Goal: Find specific page/section: Find specific page/section

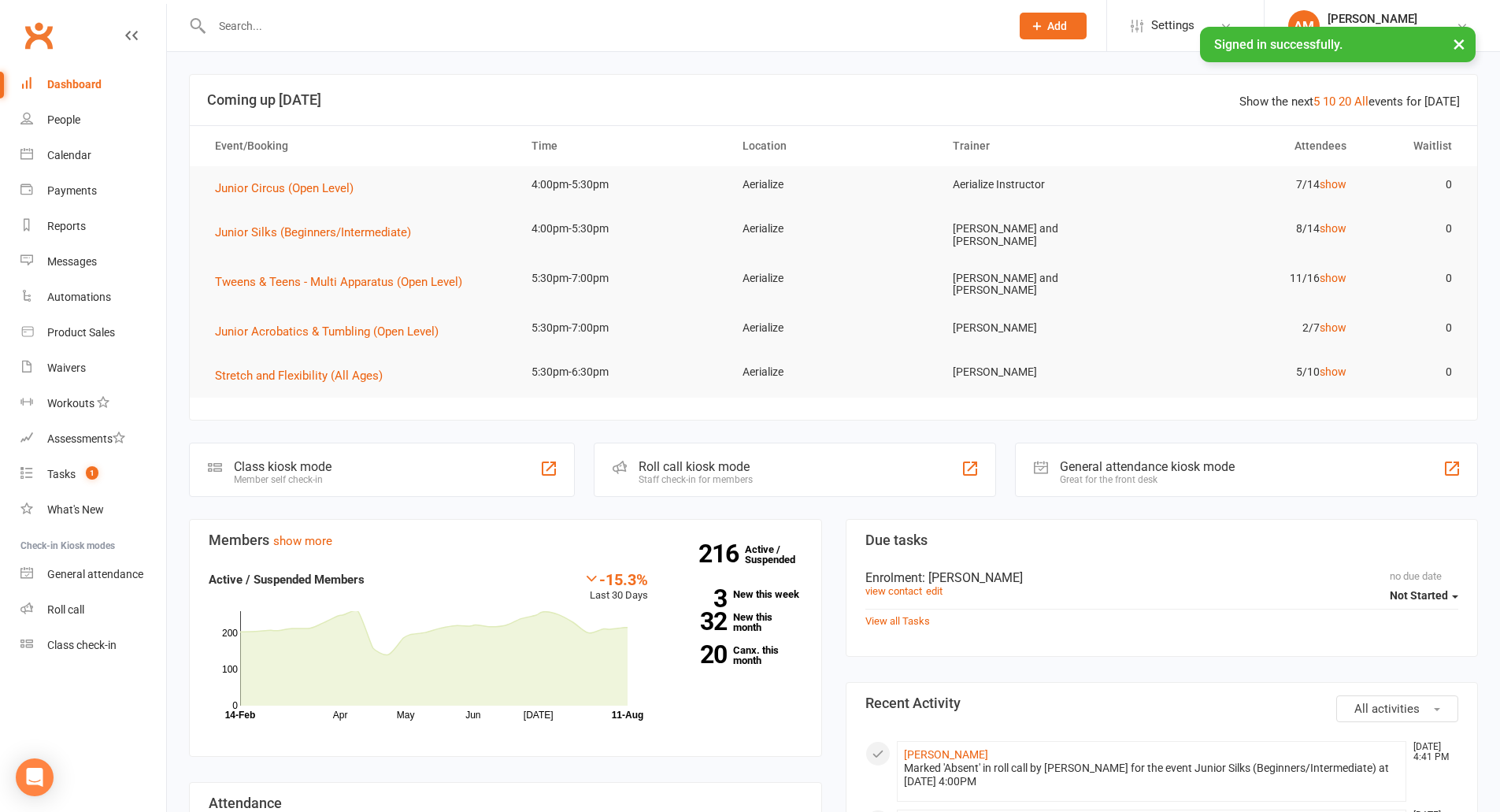
click at [323, 32] on input "text" at bounding box center [603, 26] width 792 height 22
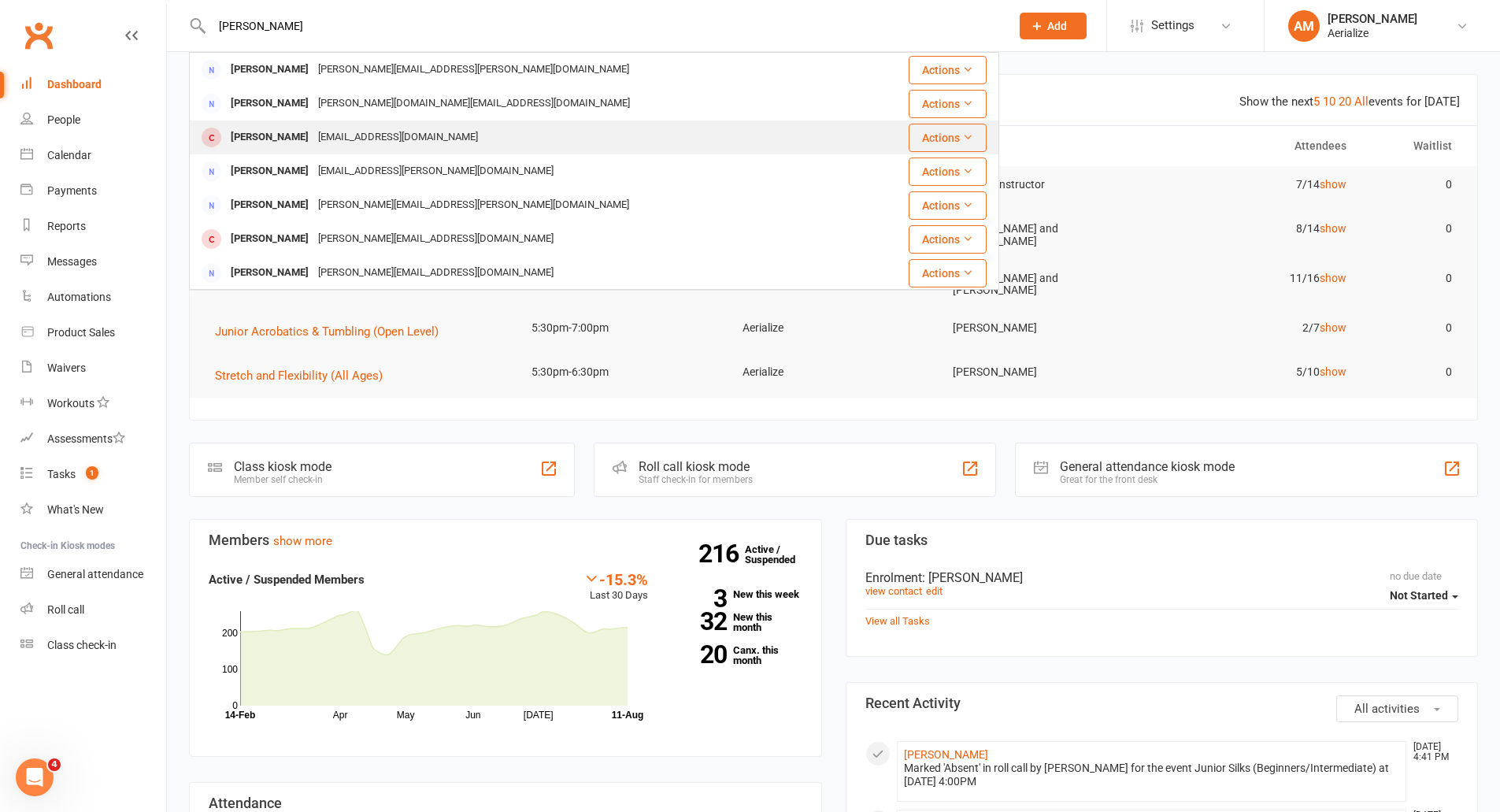
type input "[PERSON_NAME]"
click at [270, 136] on div "[PERSON_NAME]" at bounding box center [270, 138] width 88 height 23
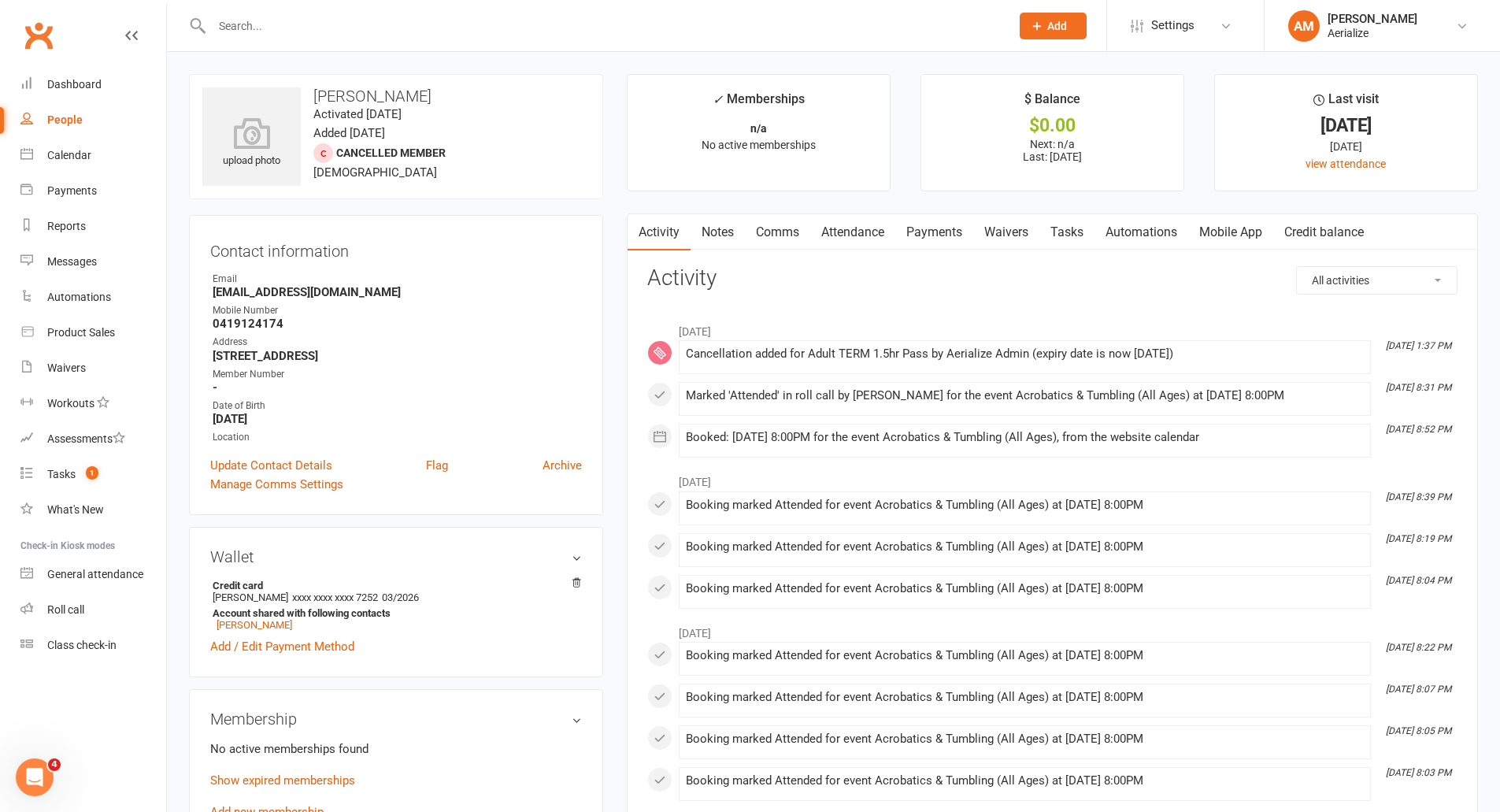
drag, startPoint x: 949, startPoint y: 229, endPoint x: 923, endPoint y: 234, distance: 26.5
click at [949, 233] on link "Payments" at bounding box center [934, 232] width 78 height 36
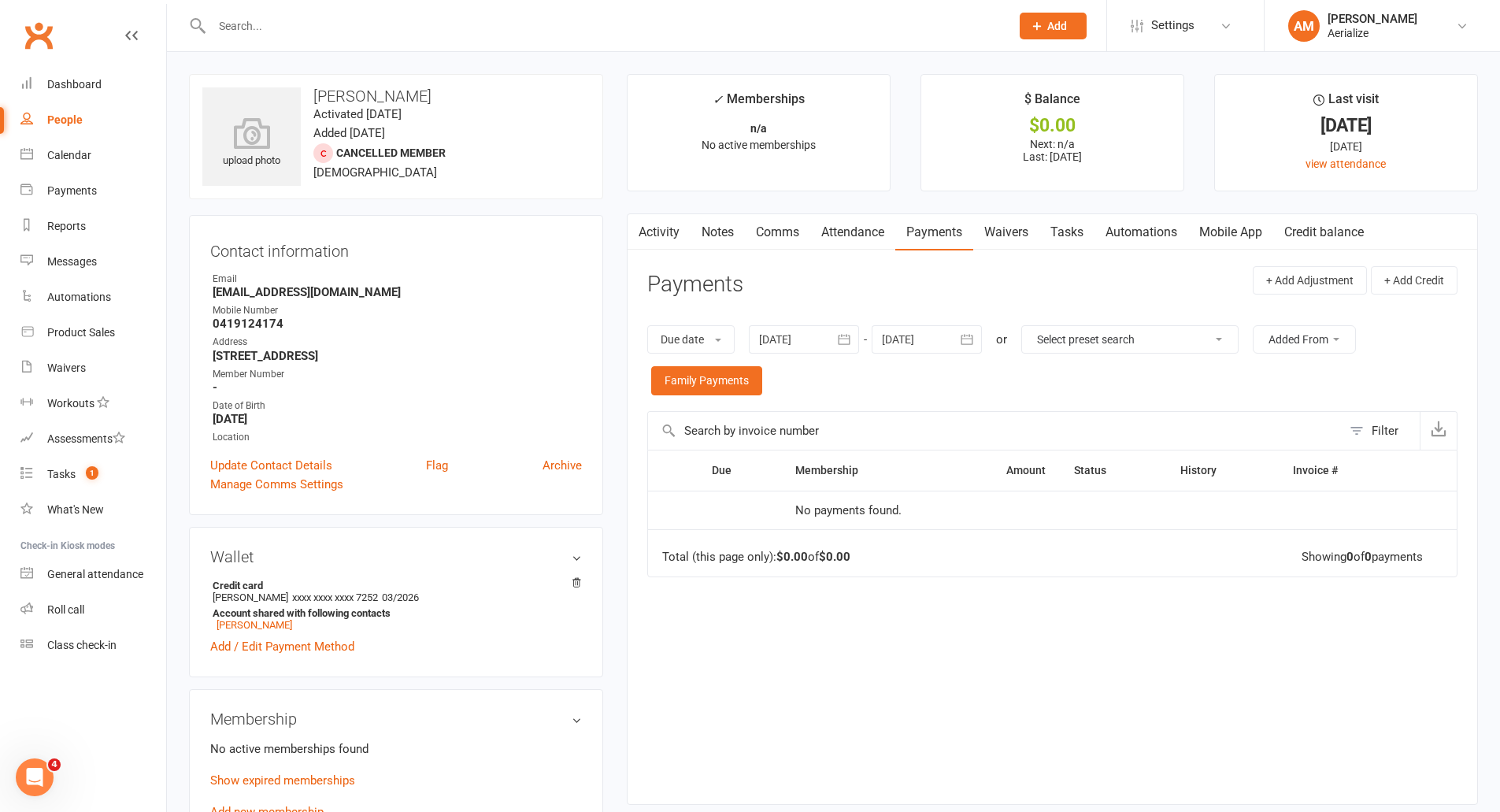
click at [859, 231] on link "Attendance" at bounding box center [853, 232] width 85 height 36
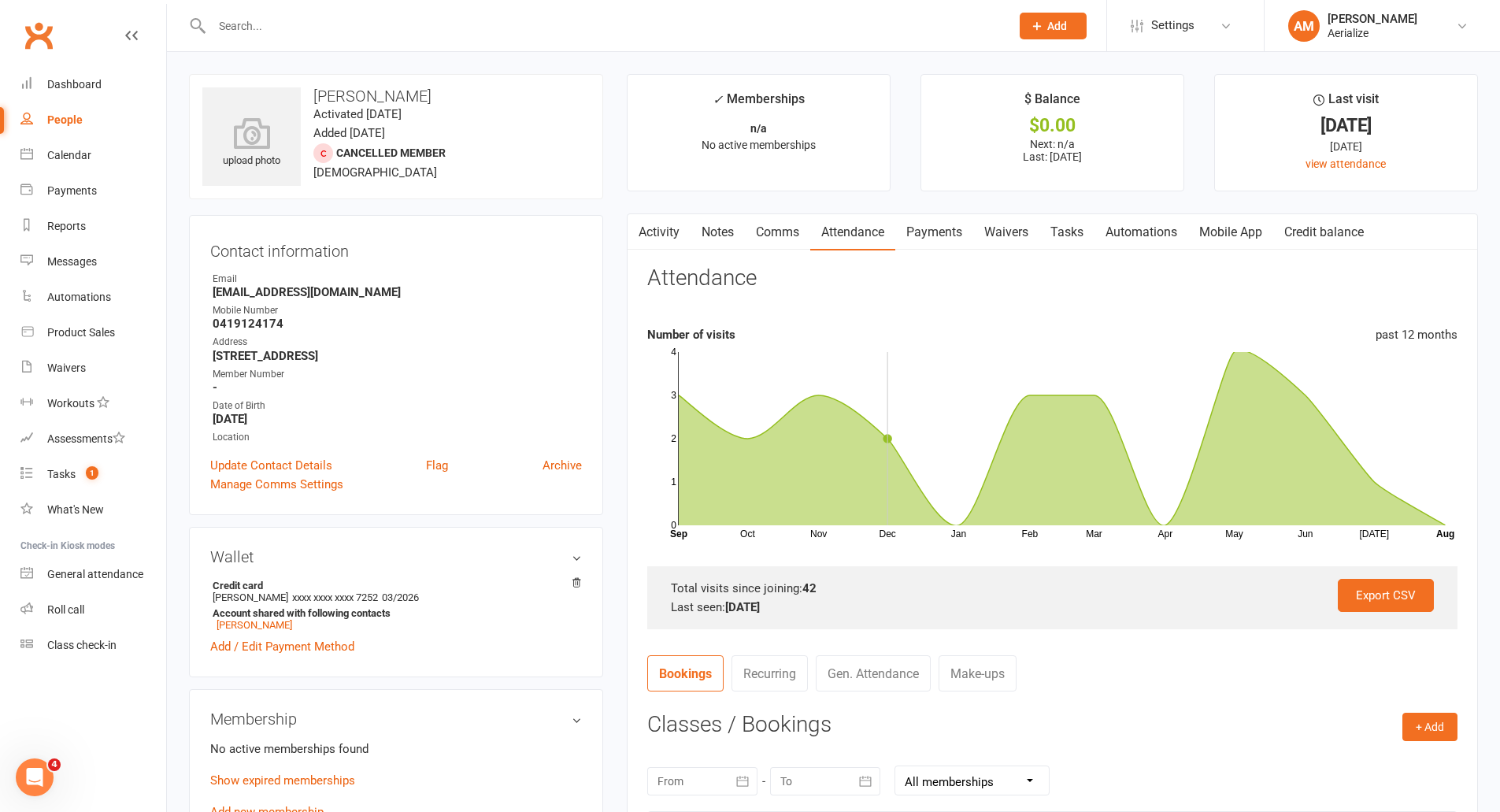
scroll to position [472, 0]
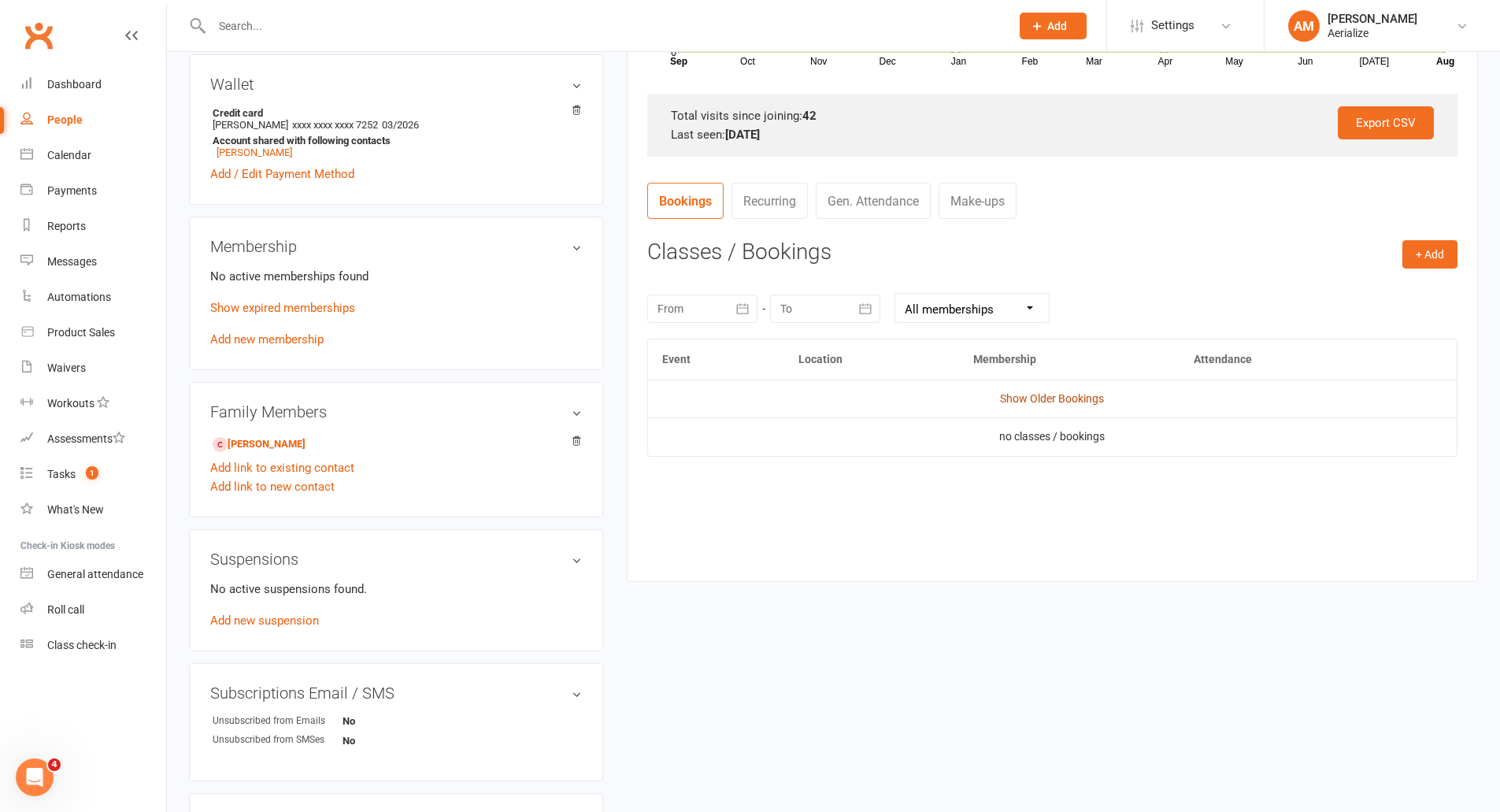
click at [1036, 398] on link "Show Older Bookings" at bounding box center [1052, 398] width 104 height 13
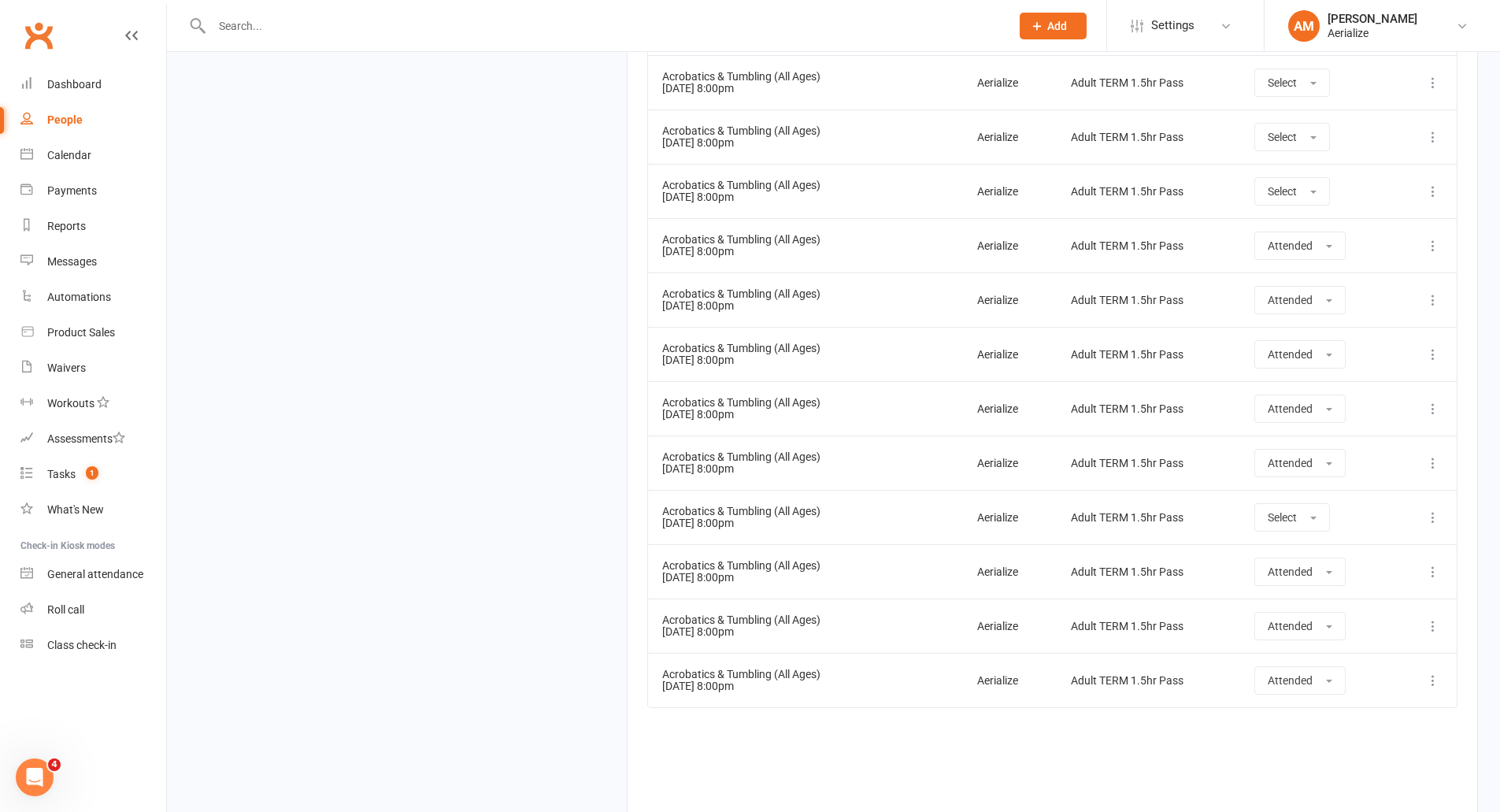
scroll to position [3510, 0]
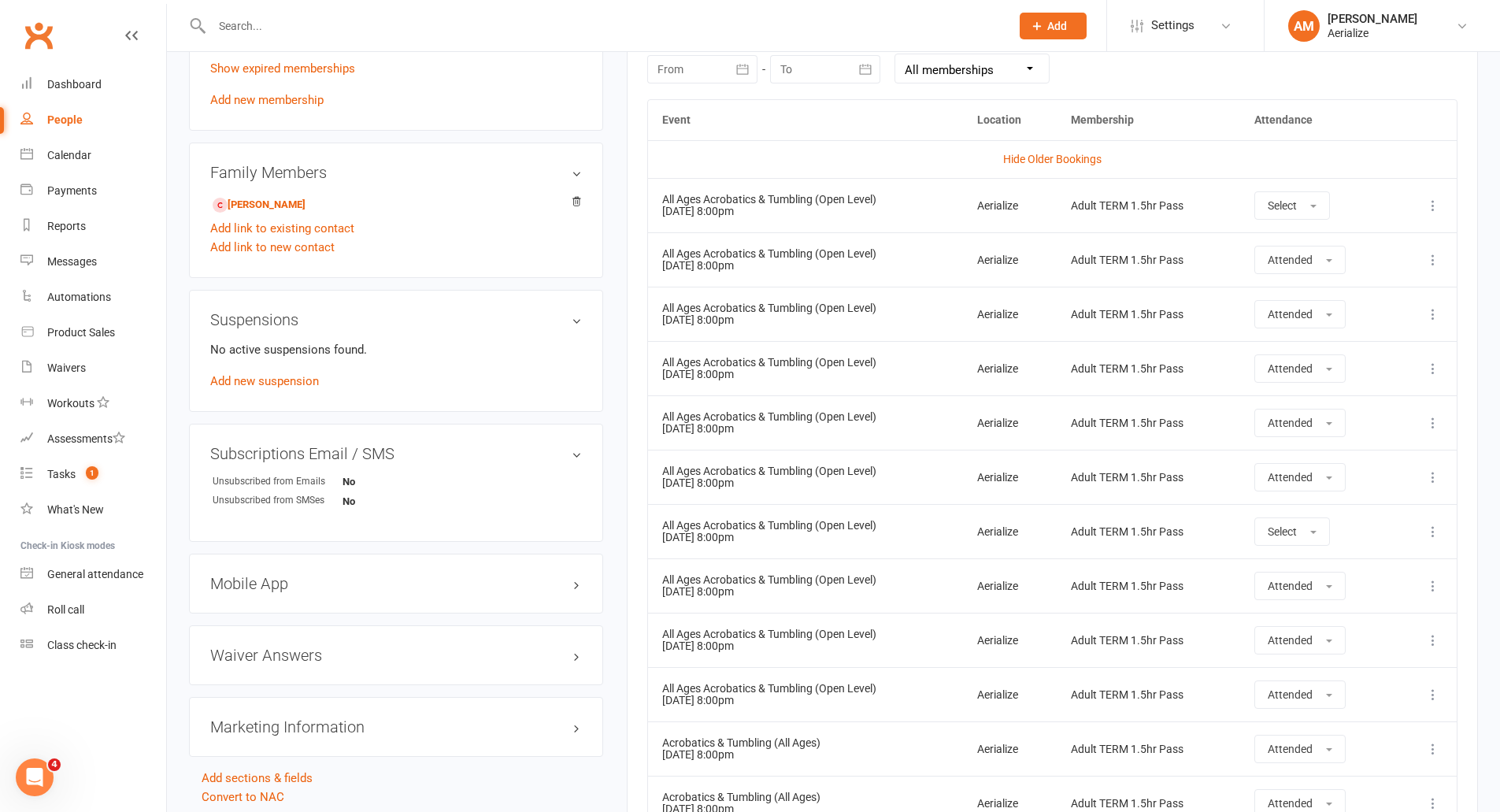
scroll to position [675, 0]
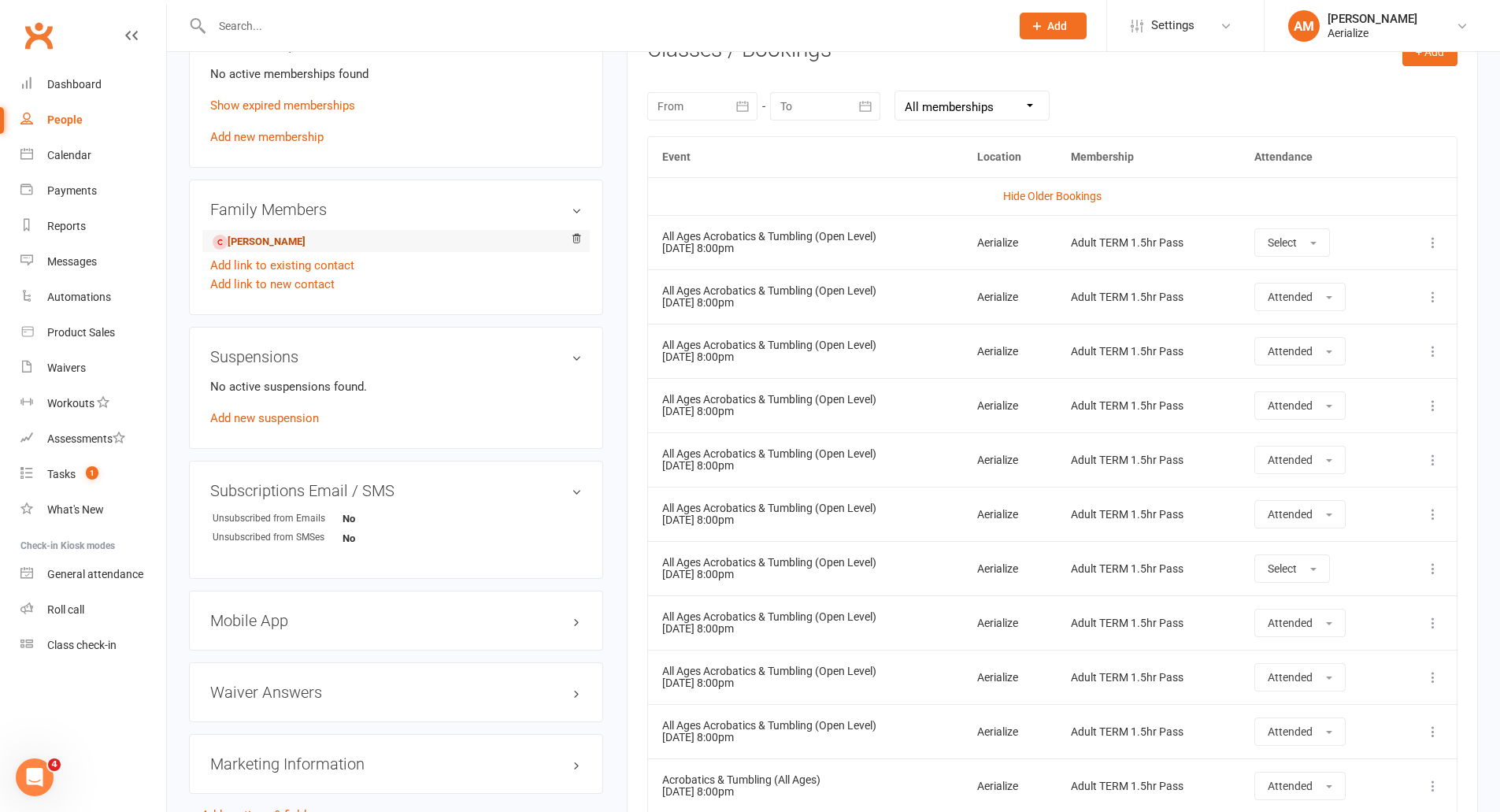
click at [306, 239] on link "[PERSON_NAME]" at bounding box center [258, 242] width 93 height 17
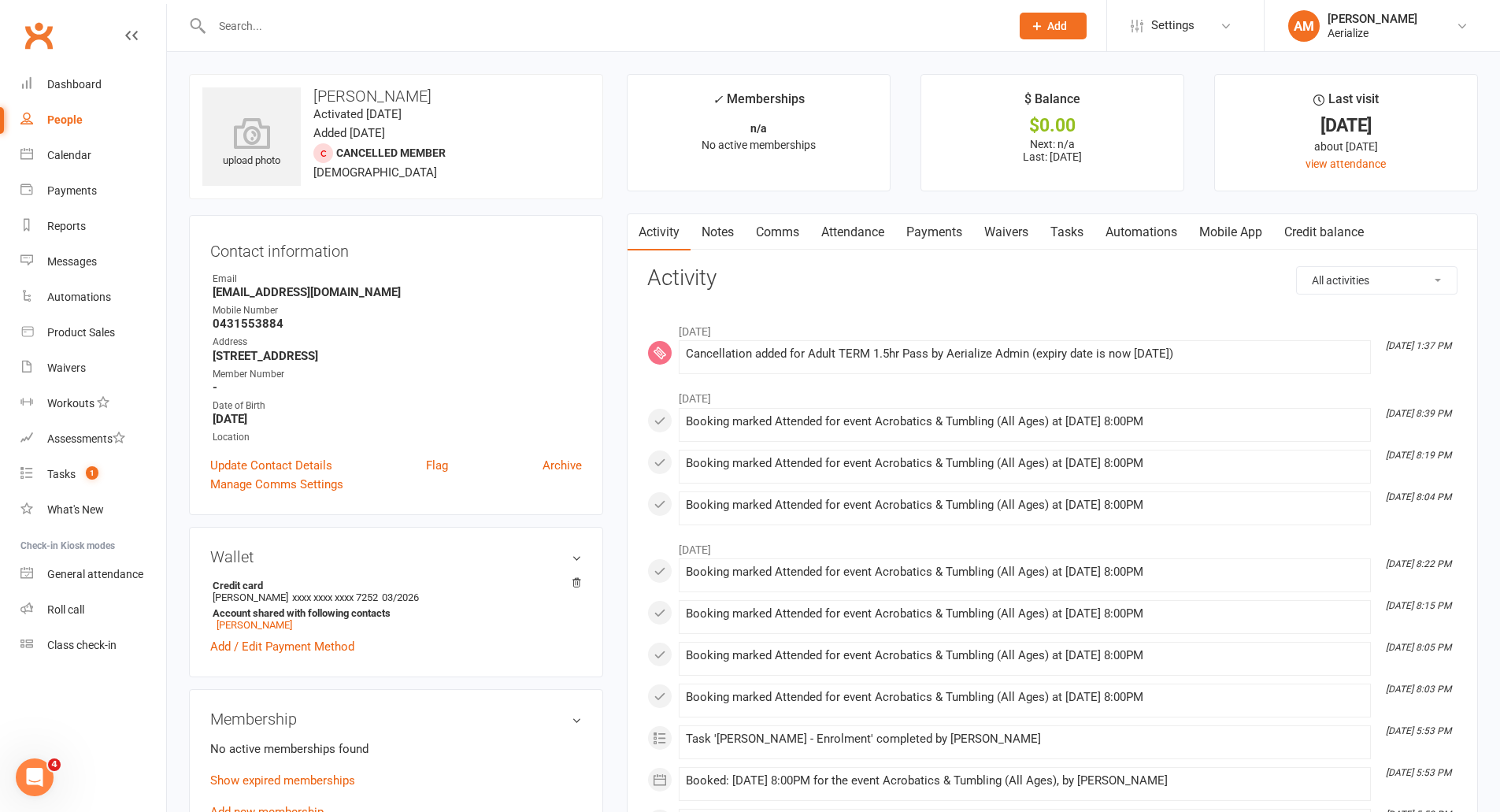
click at [864, 228] on link "Attendance" at bounding box center [853, 232] width 85 height 36
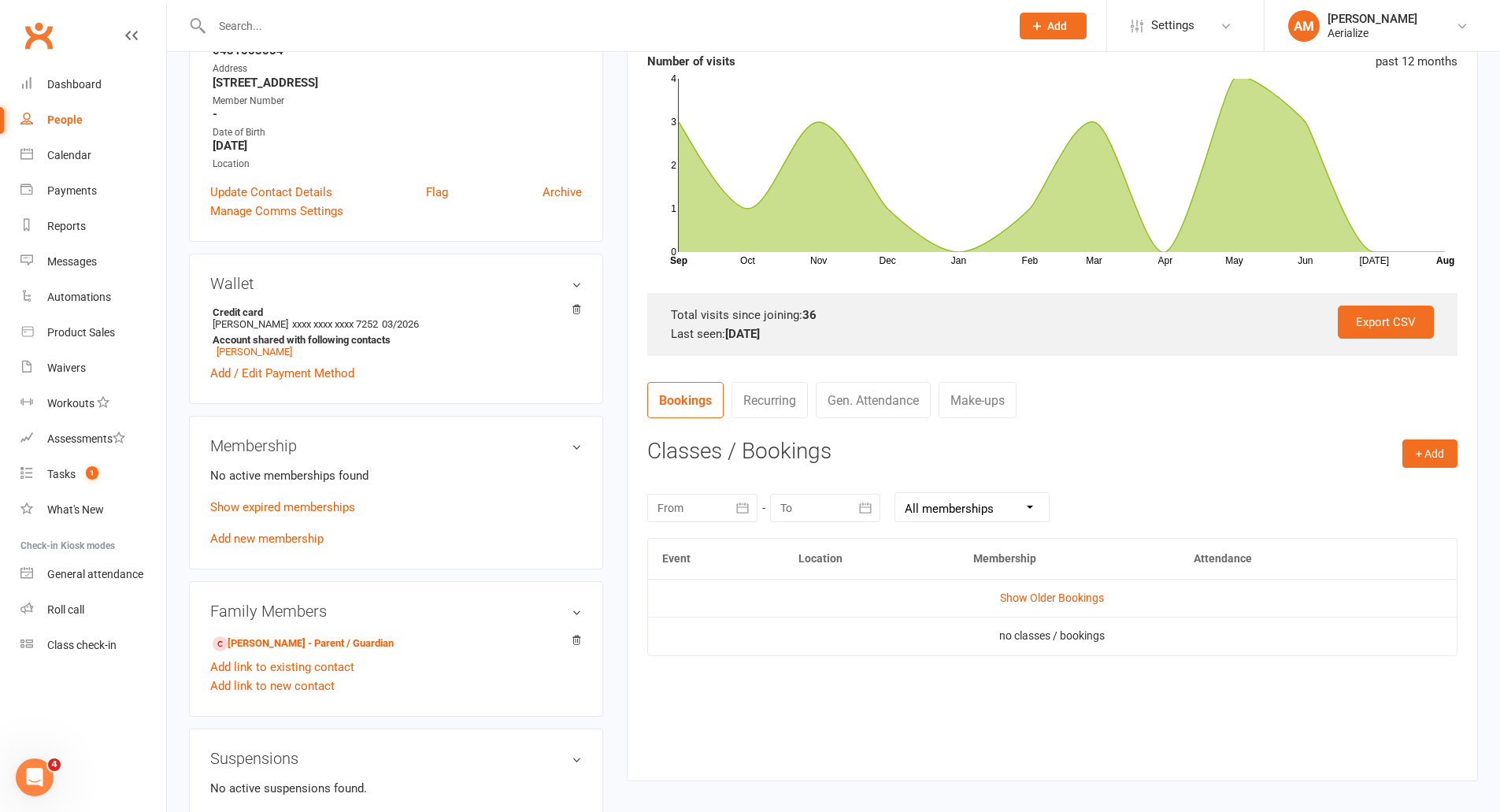
scroll to position [551, 0]
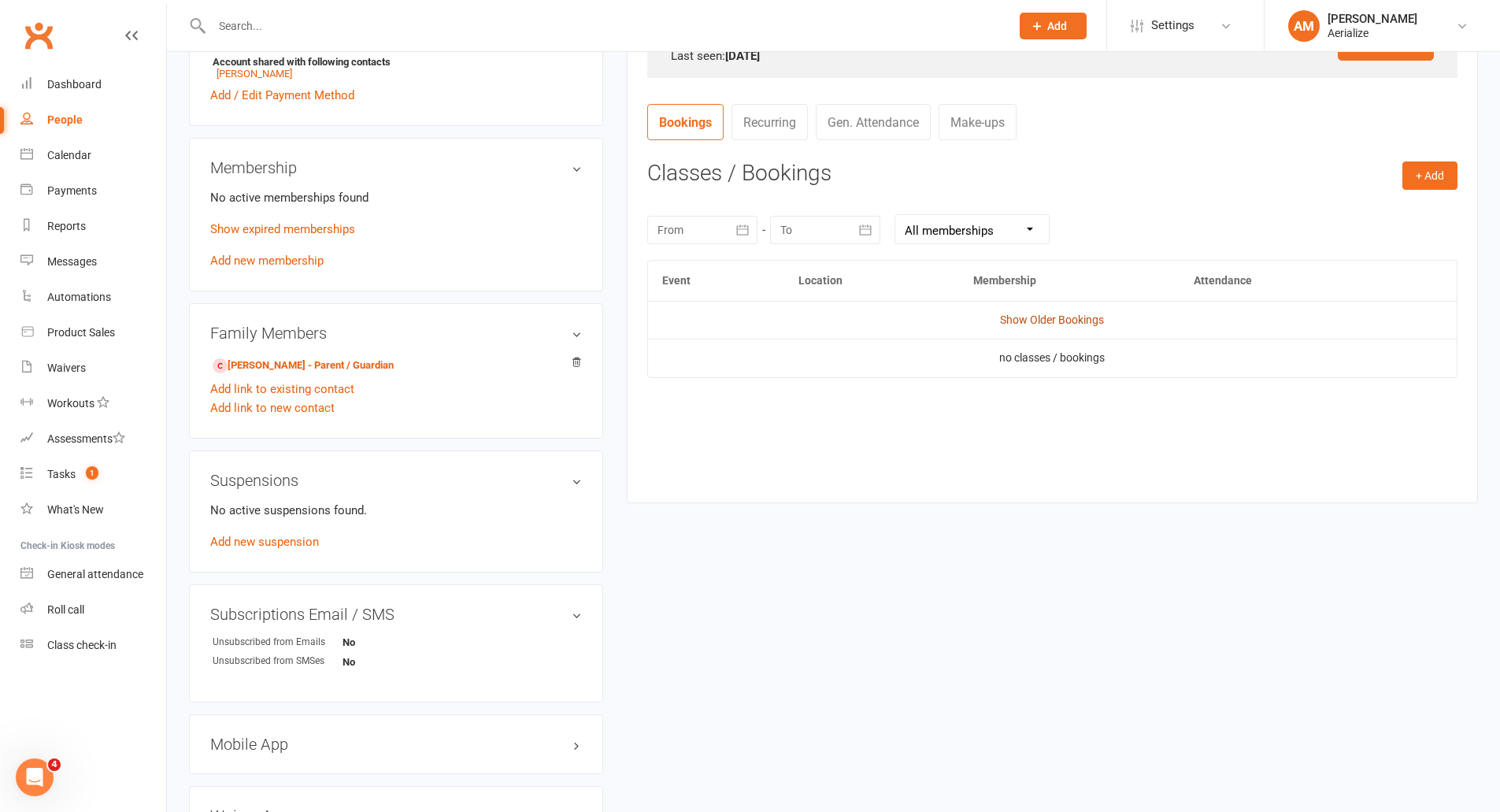
click at [1041, 324] on link "Show Older Bookings" at bounding box center [1052, 319] width 104 height 13
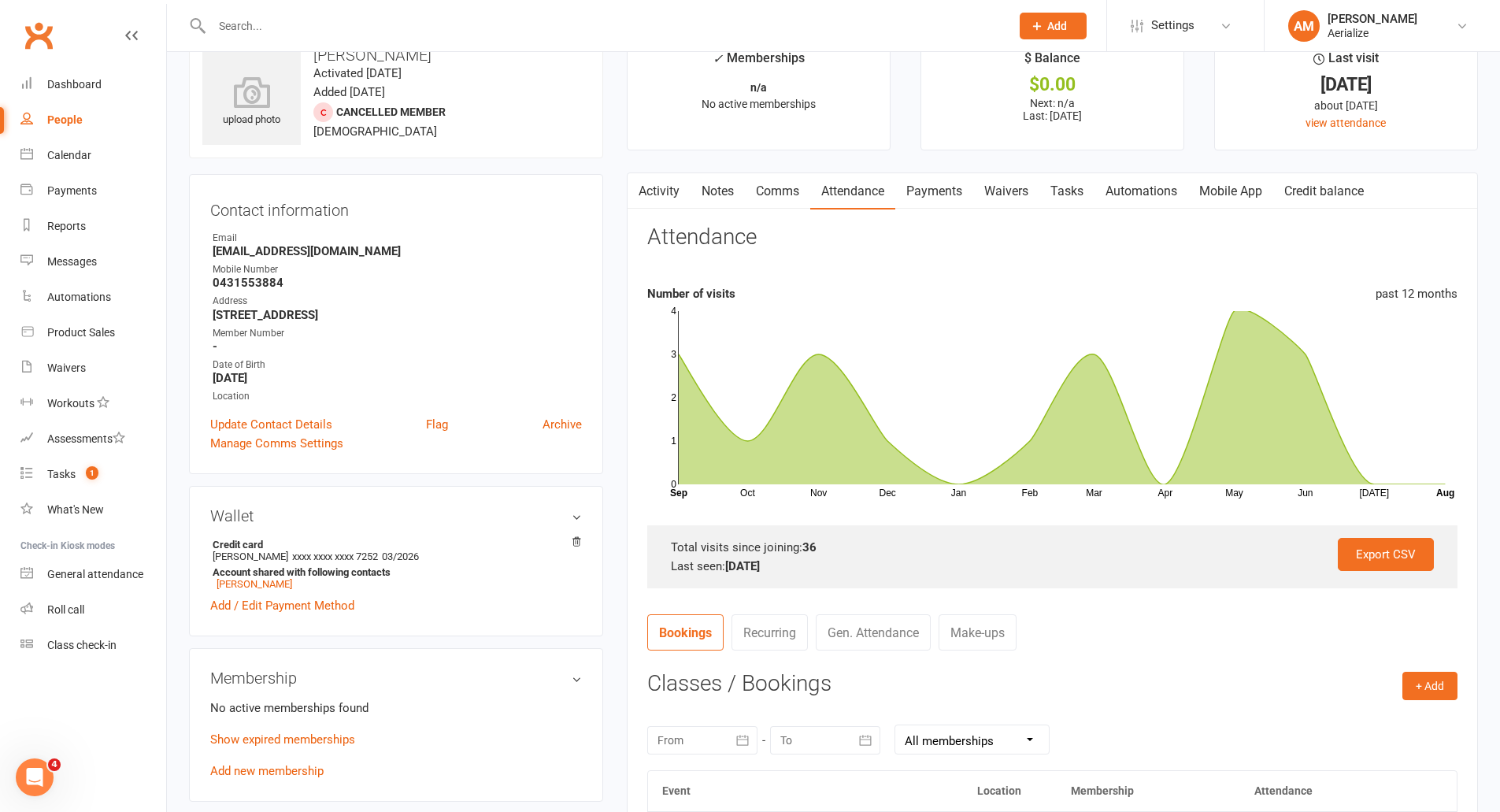
scroll to position [19, 0]
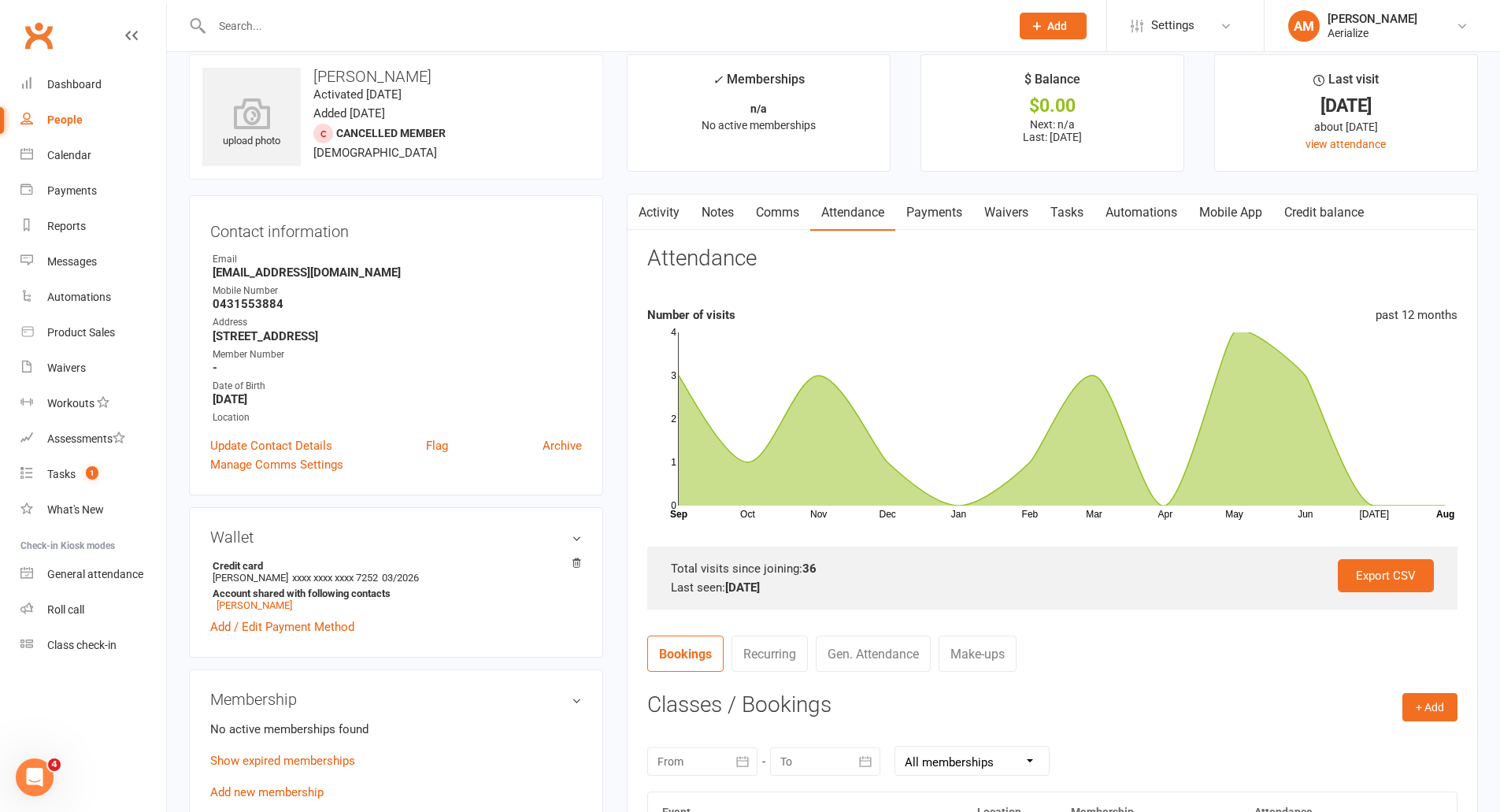
click at [1323, 206] on link "Credit balance" at bounding box center [1324, 212] width 101 height 36
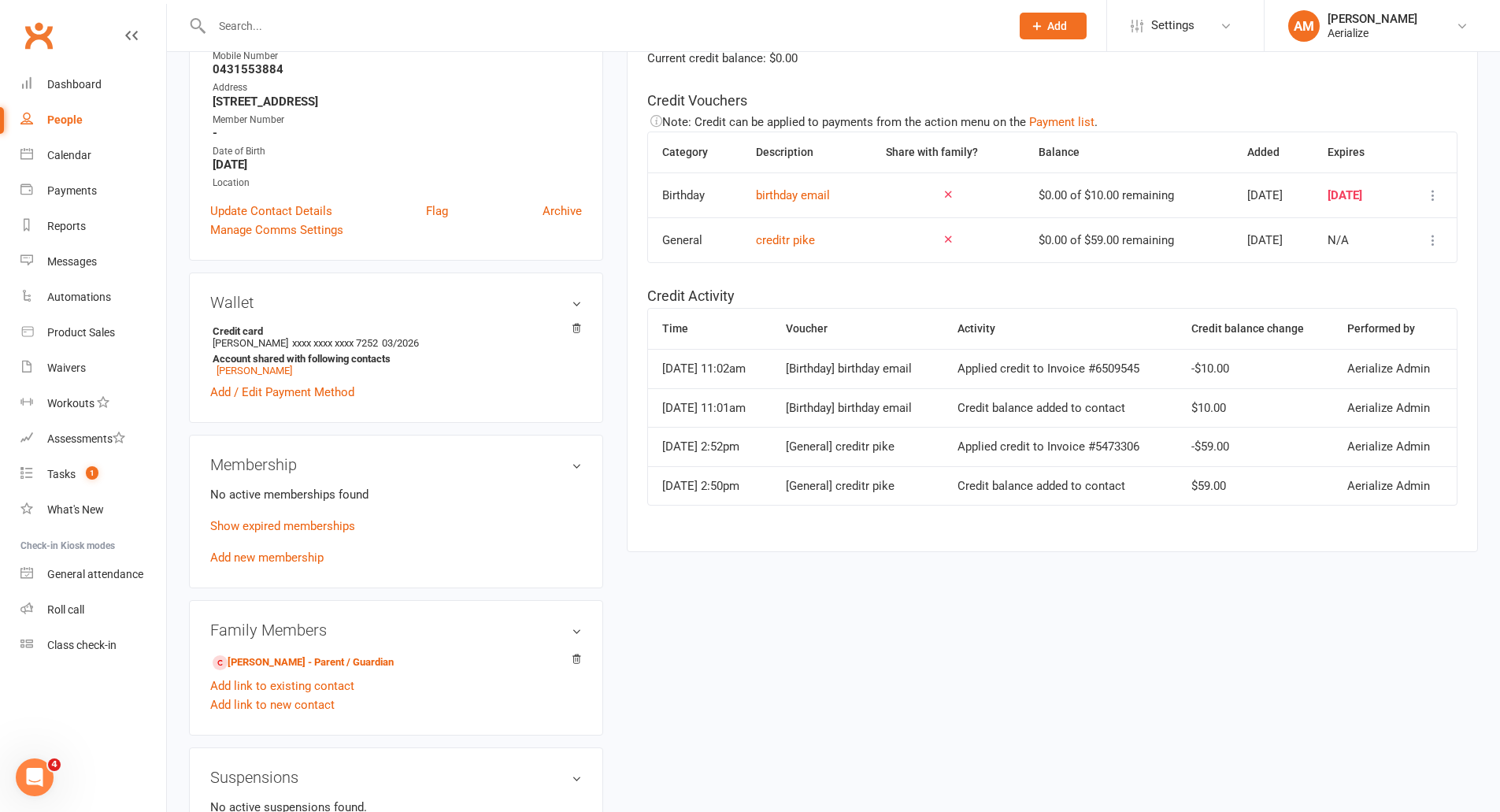
scroll to position [256, 0]
click at [344, 656] on link "[PERSON_NAME] - Parent / Guardian" at bounding box center [303, 661] width 181 height 17
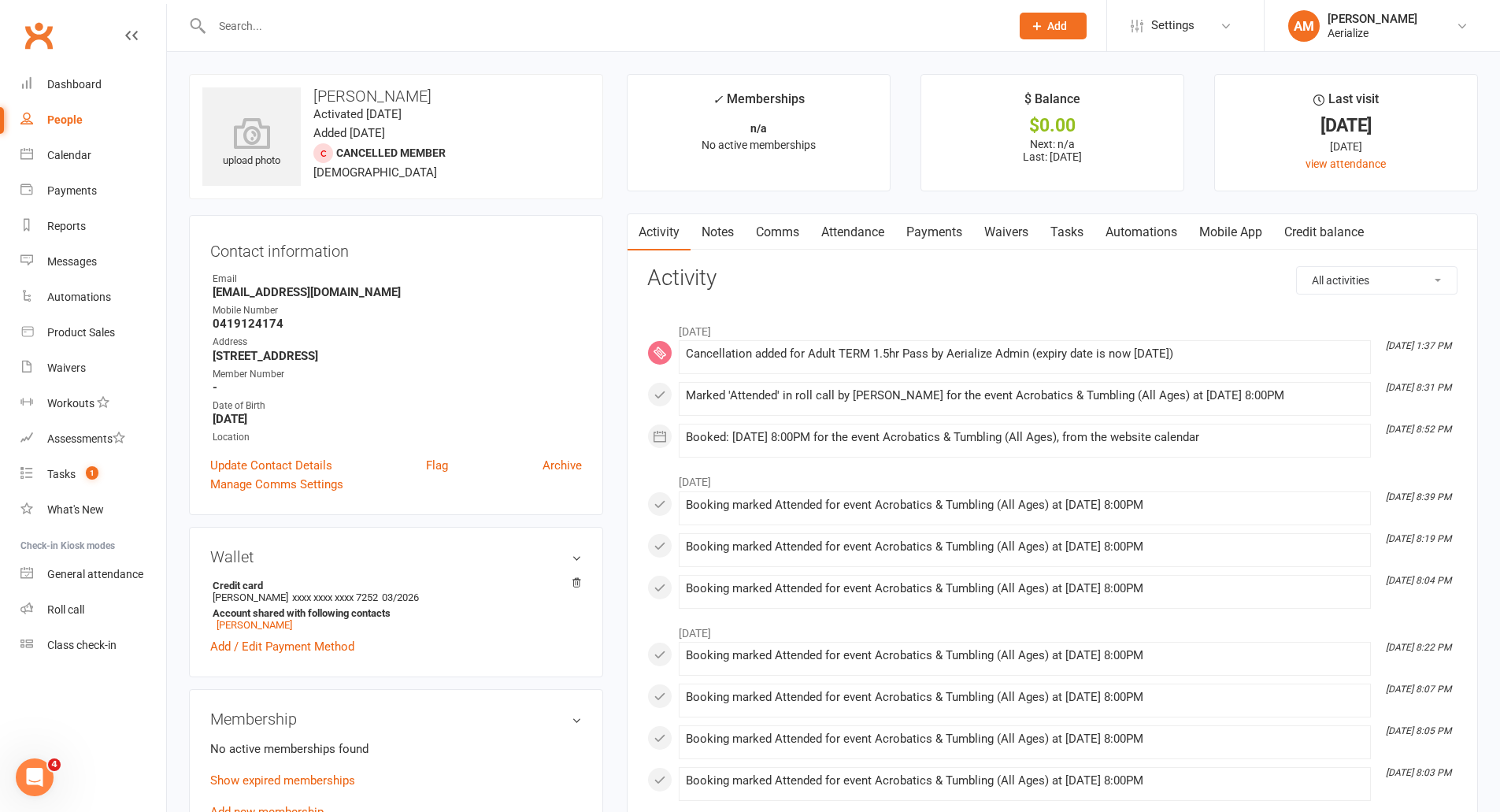
click at [1346, 230] on link "Credit balance" at bounding box center [1324, 232] width 101 height 36
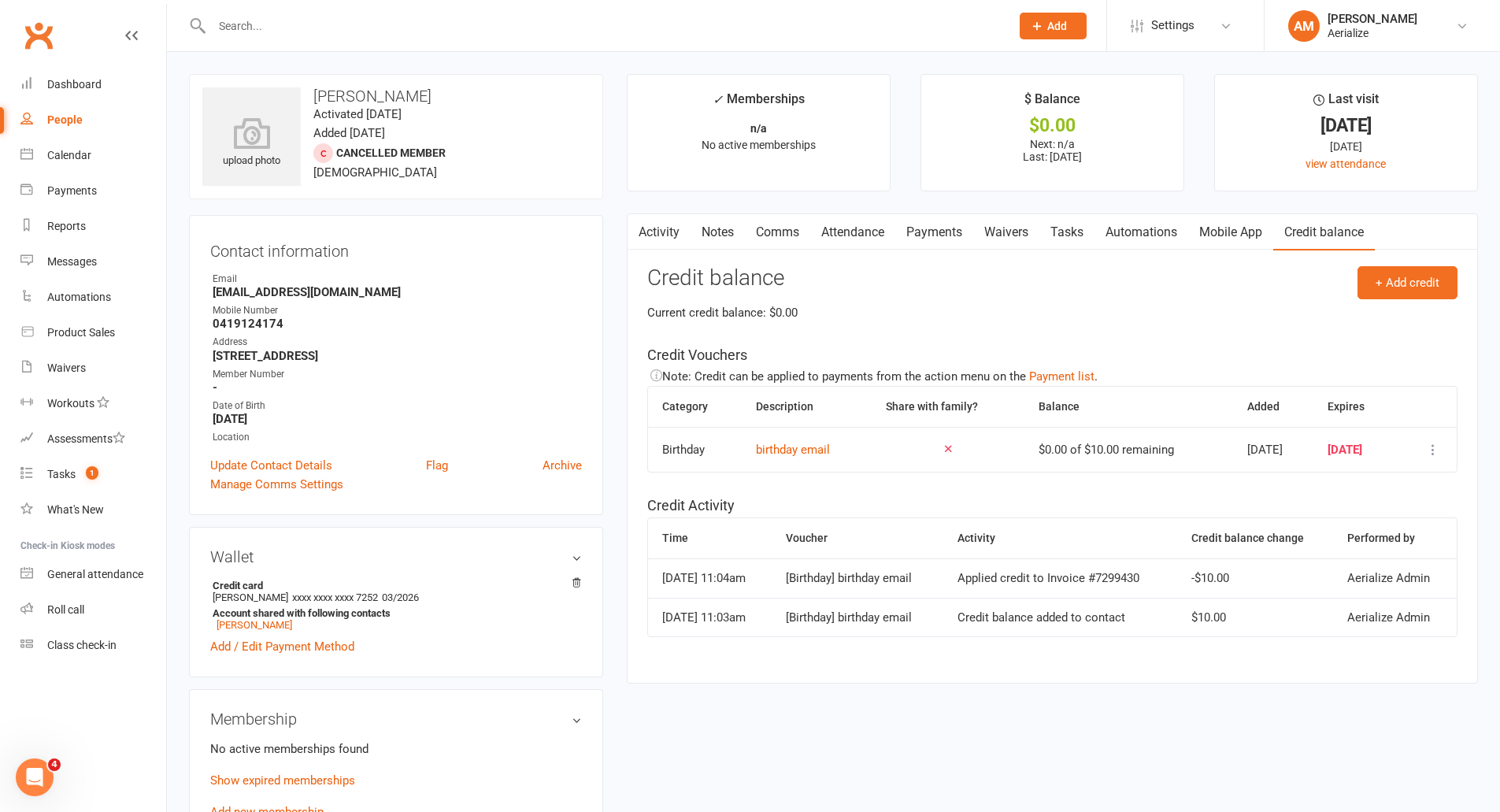
click at [855, 232] on link "Attendance" at bounding box center [853, 232] width 85 height 36
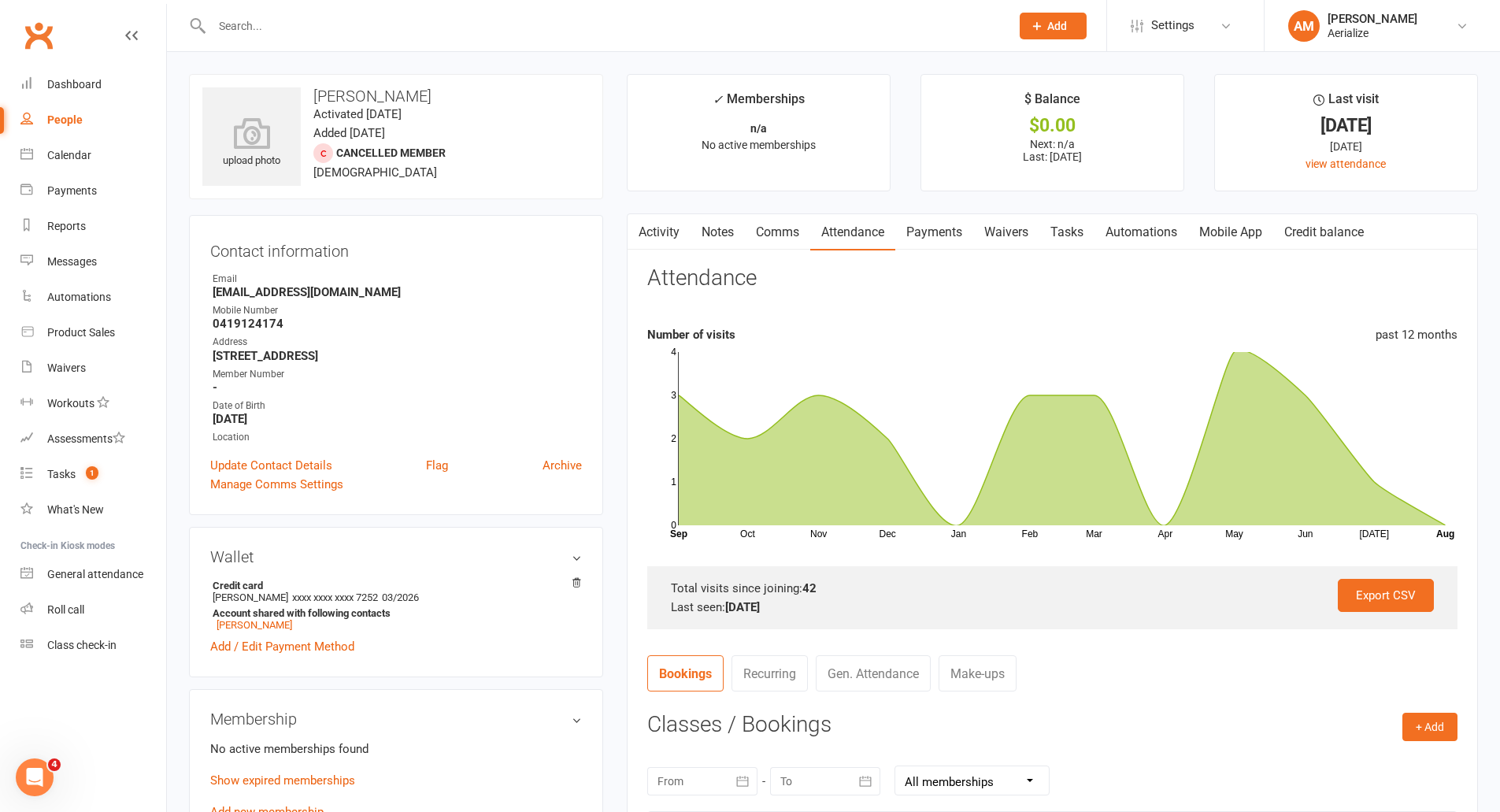
click at [1006, 221] on link "Waivers" at bounding box center [1007, 232] width 66 height 36
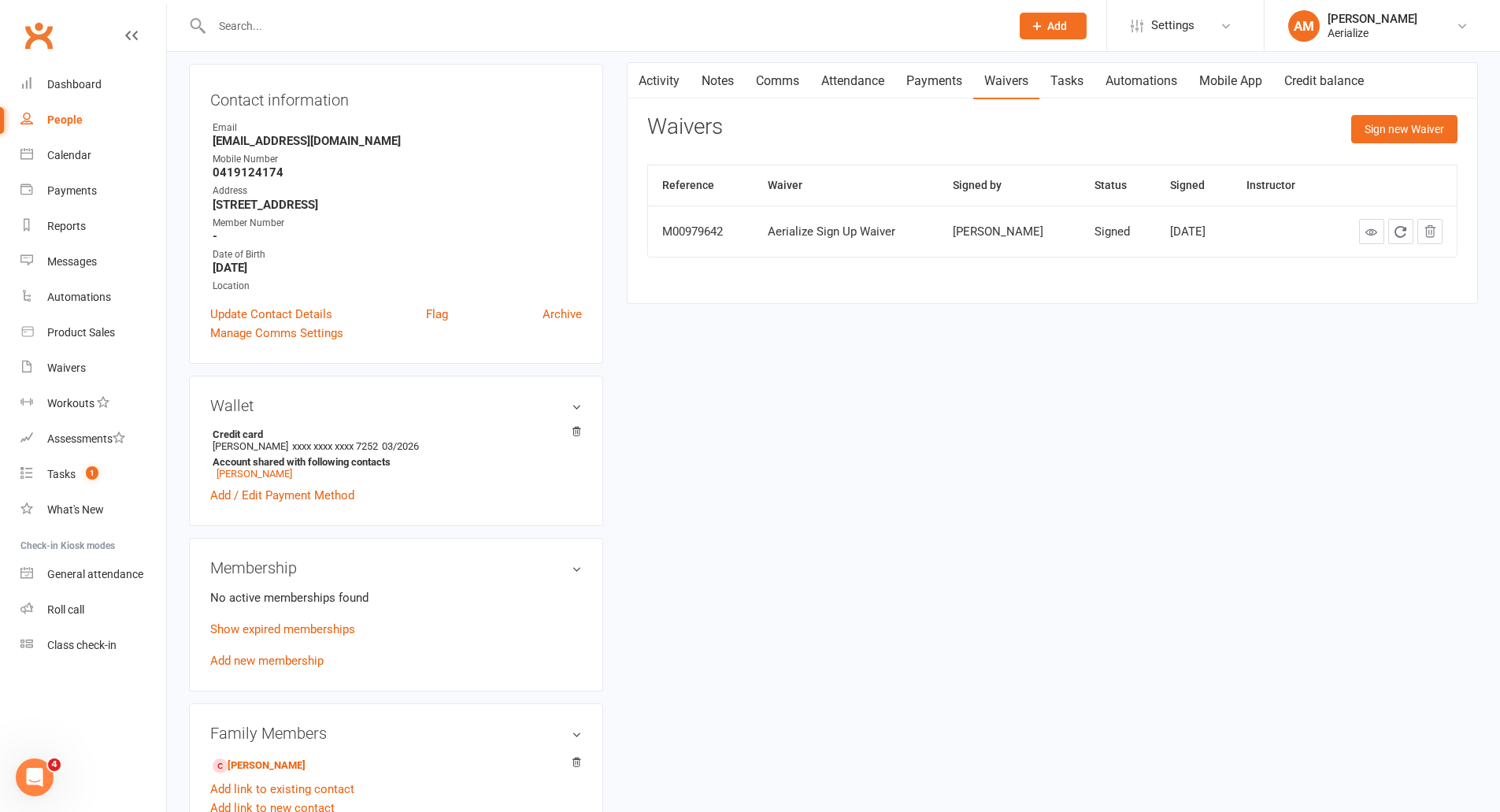
scroll to position [158, 0]
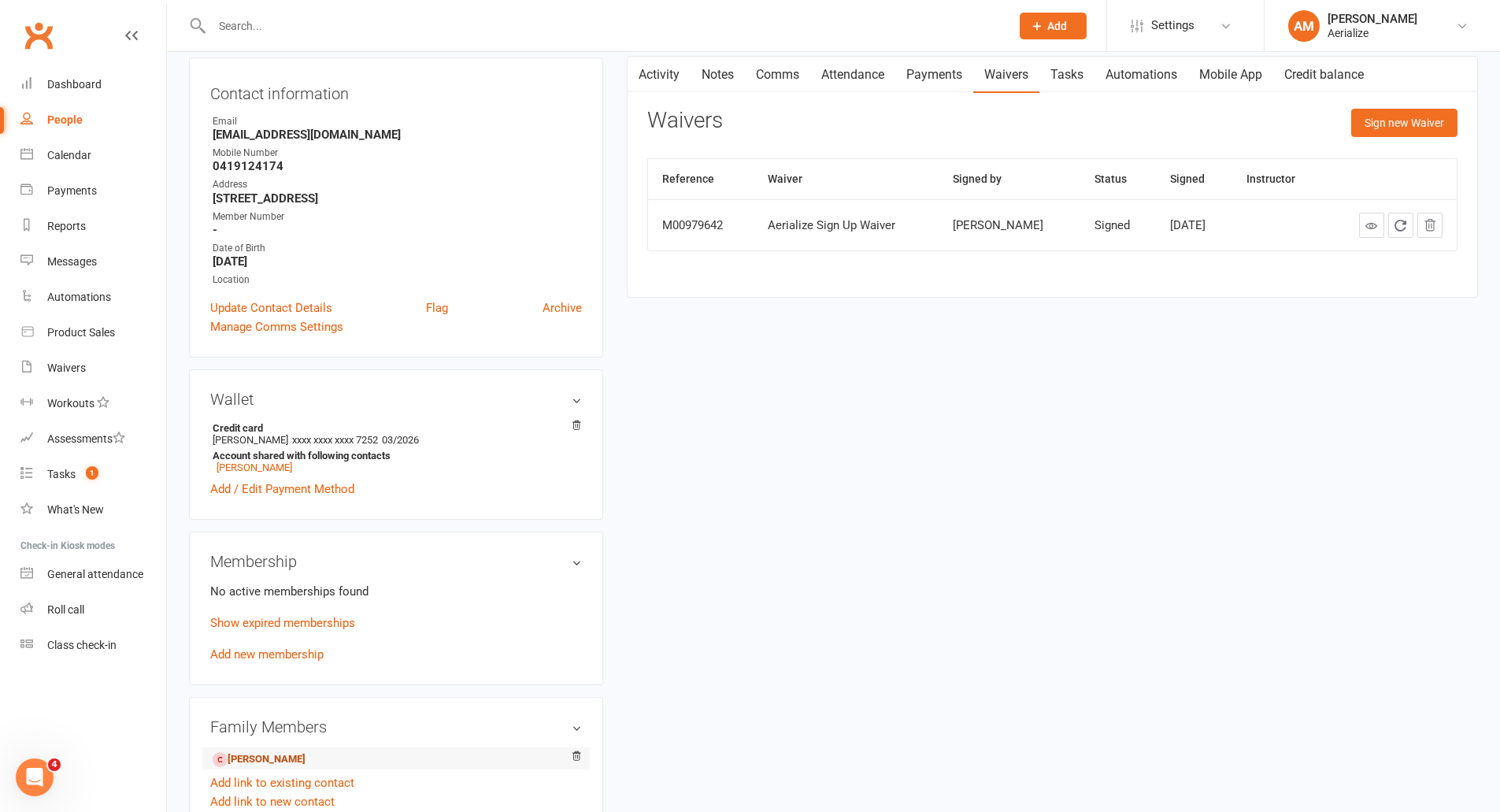
click at [303, 764] on link "[PERSON_NAME]" at bounding box center [258, 760] width 93 height 17
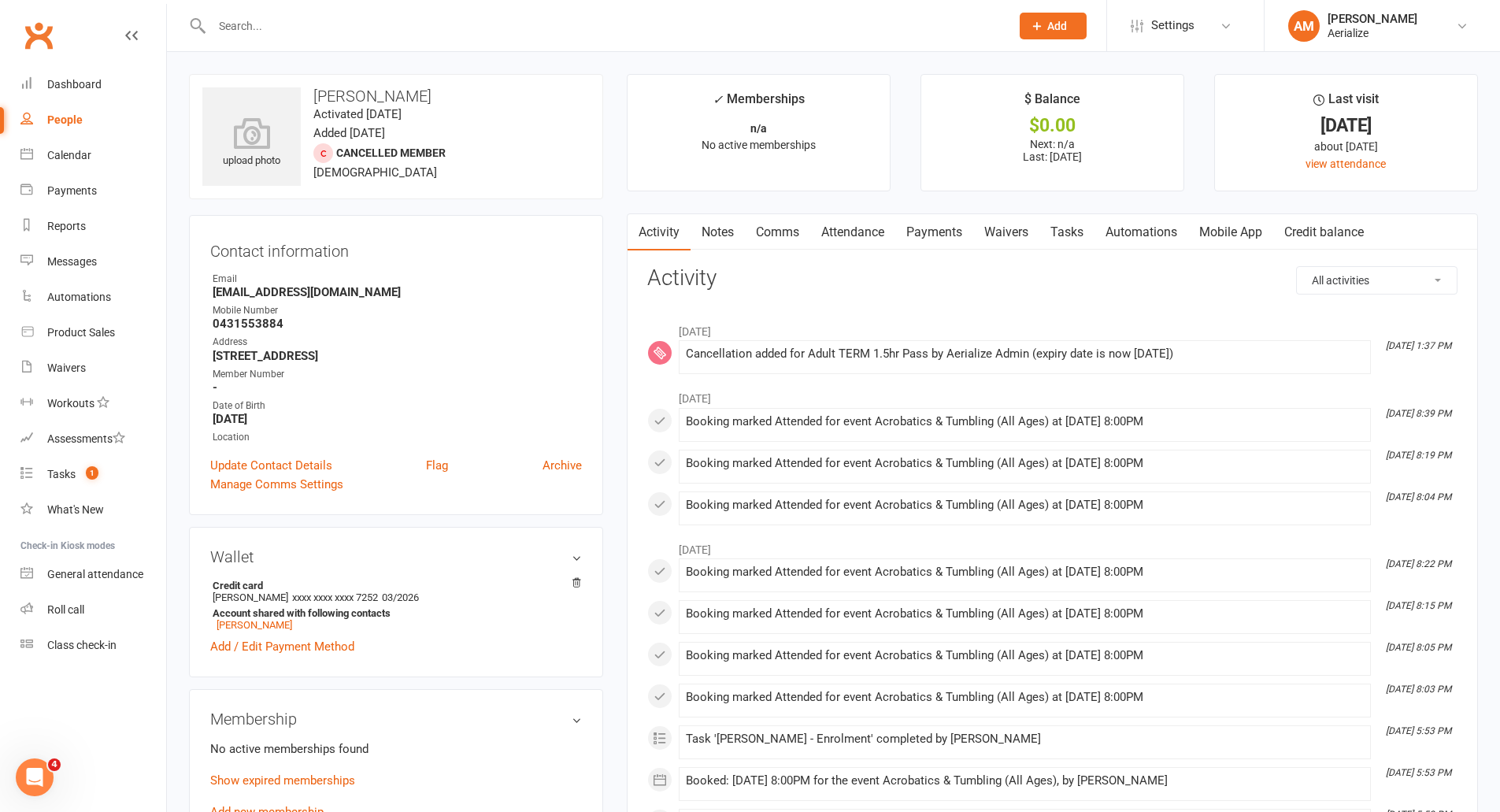
click at [1016, 223] on link "Waivers" at bounding box center [1007, 232] width 66 height 36
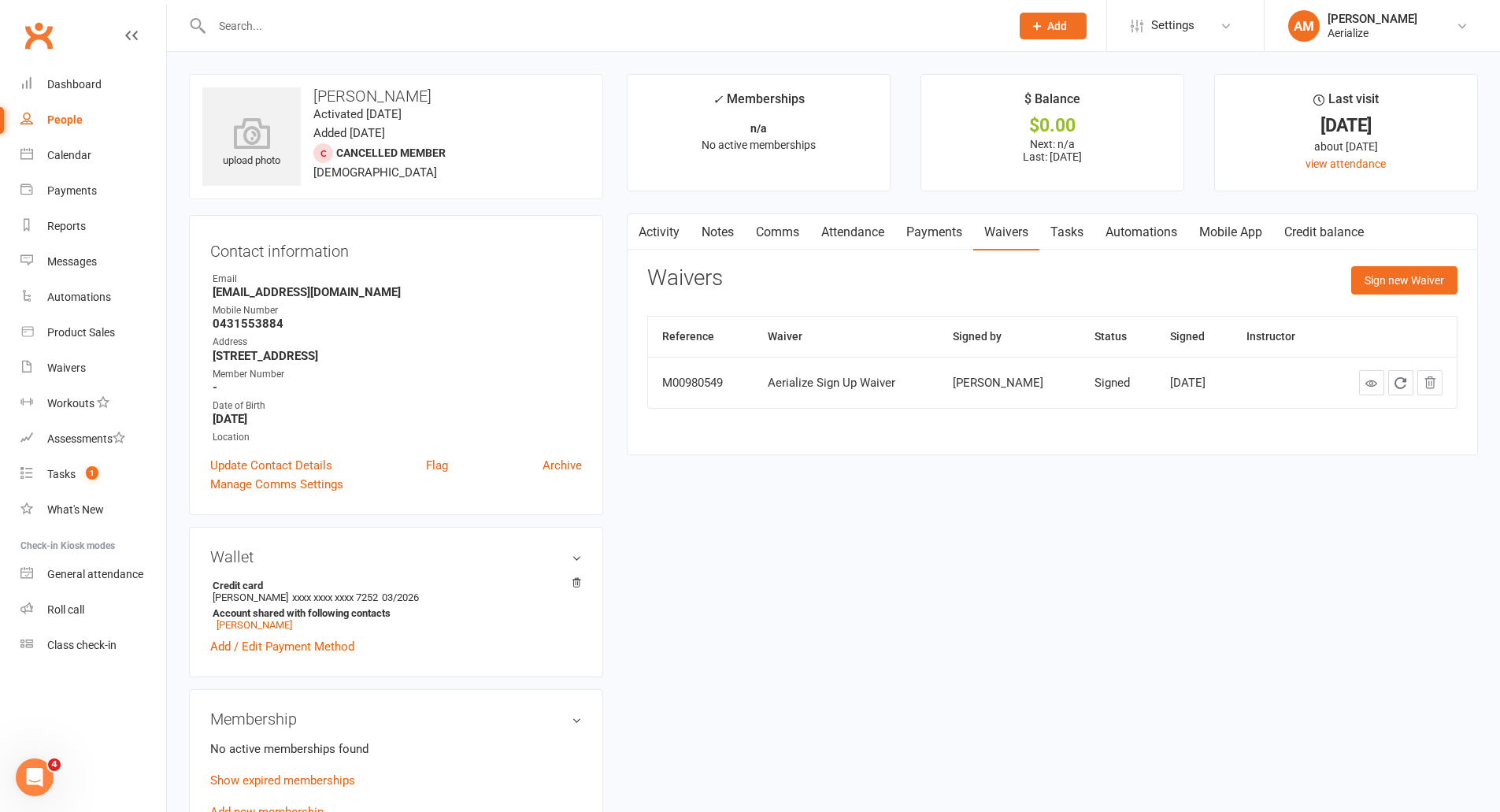
click at [833, 233] on link "Attendance" at bounding box center [853, 232] width 85 height 36
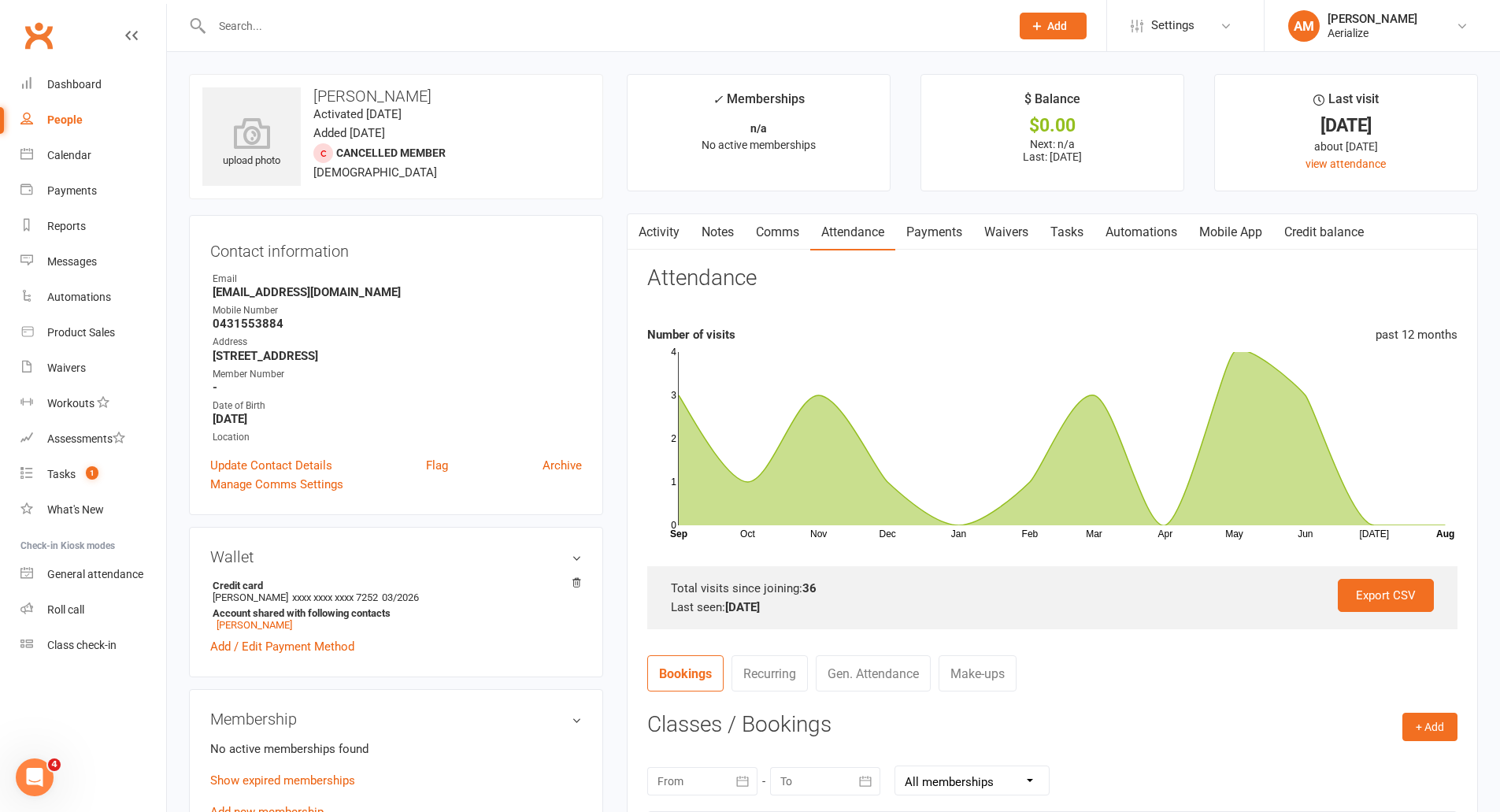
click at [678, 233] on link "Activity" at bounding box center [659, 232] width 63 height 36
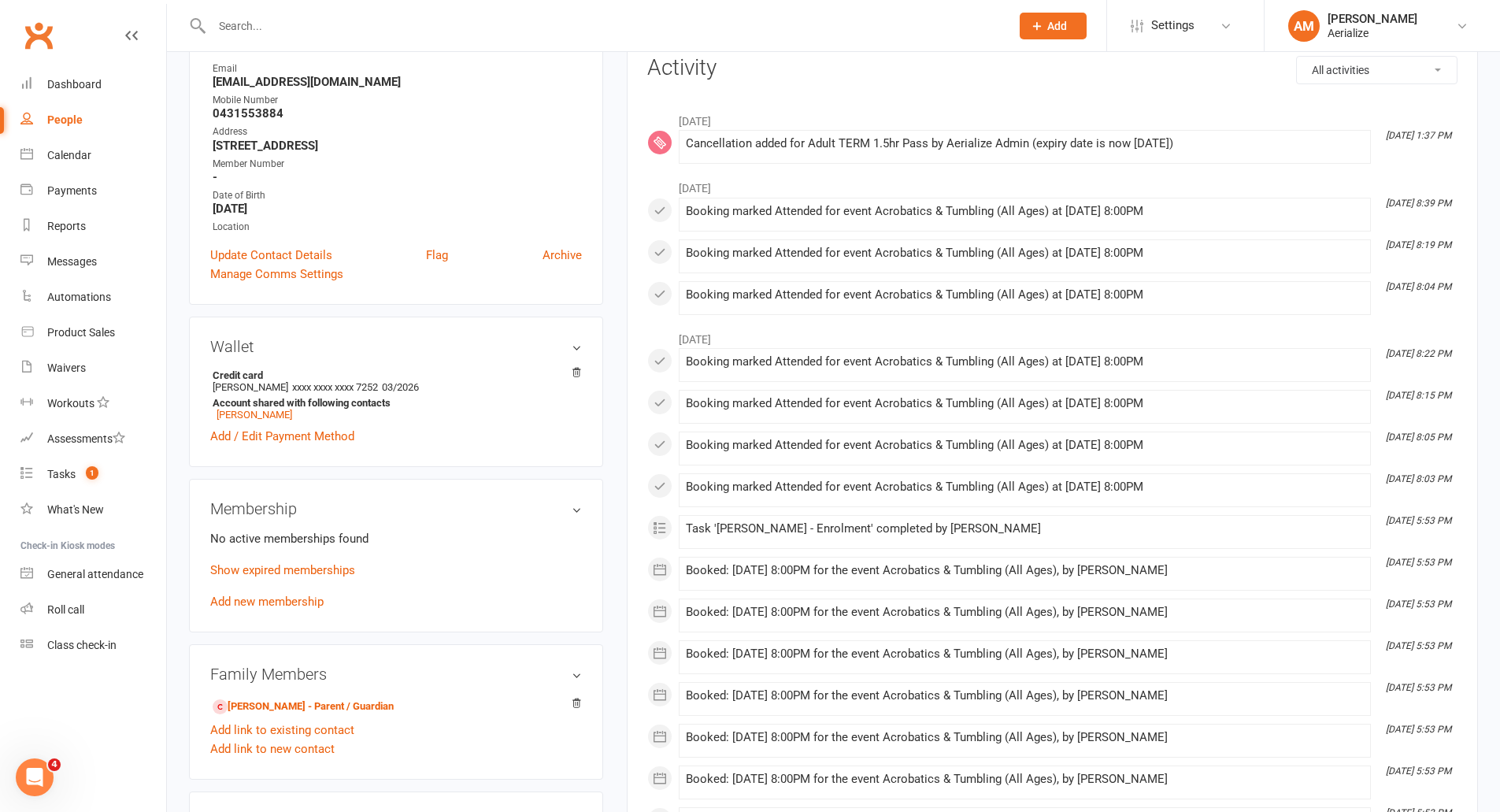
scroll to position [237, 0]
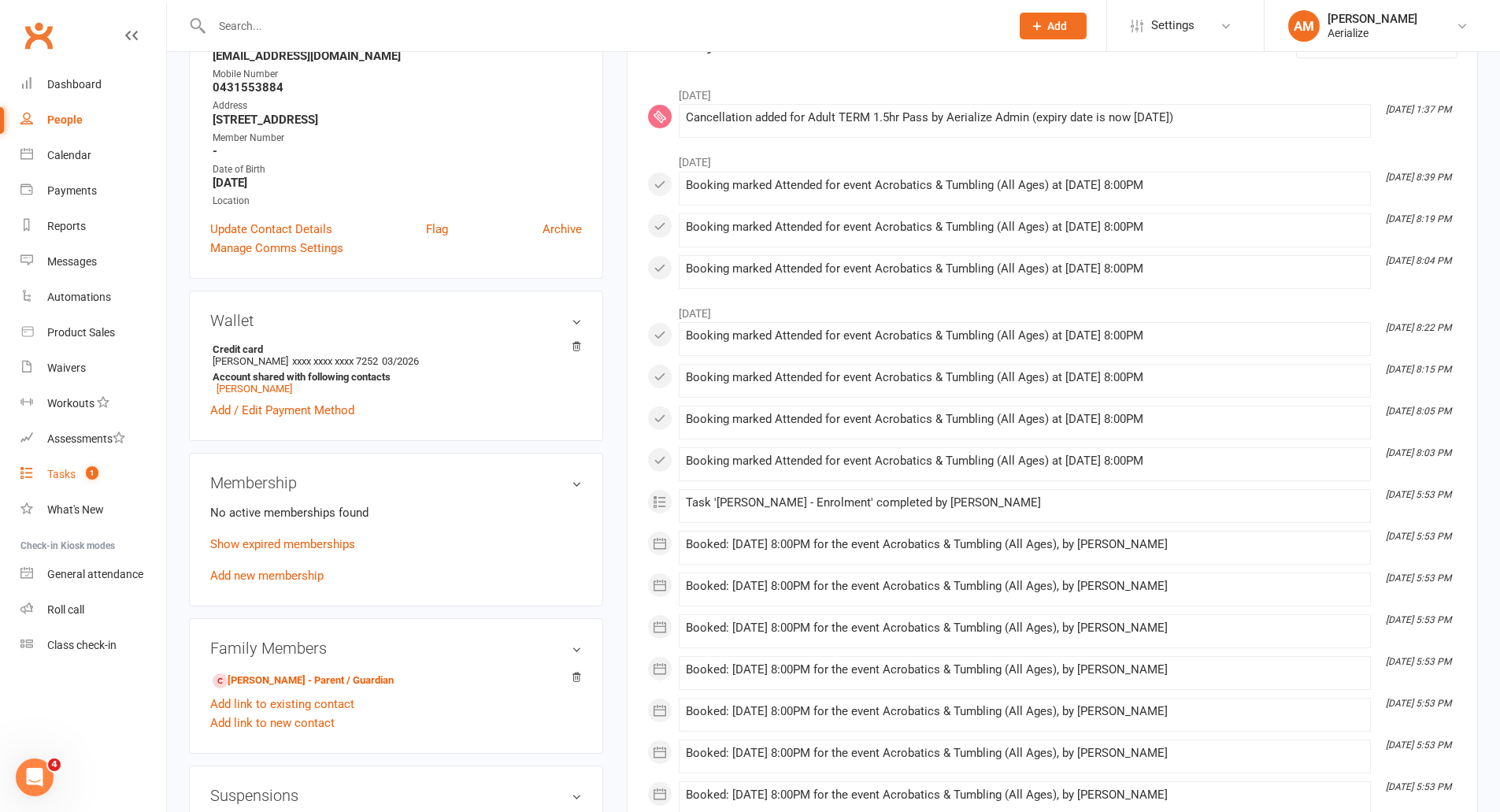
click at [61, 471] on div "Tasks" at bounding box center [61, 474] width 28 height 13
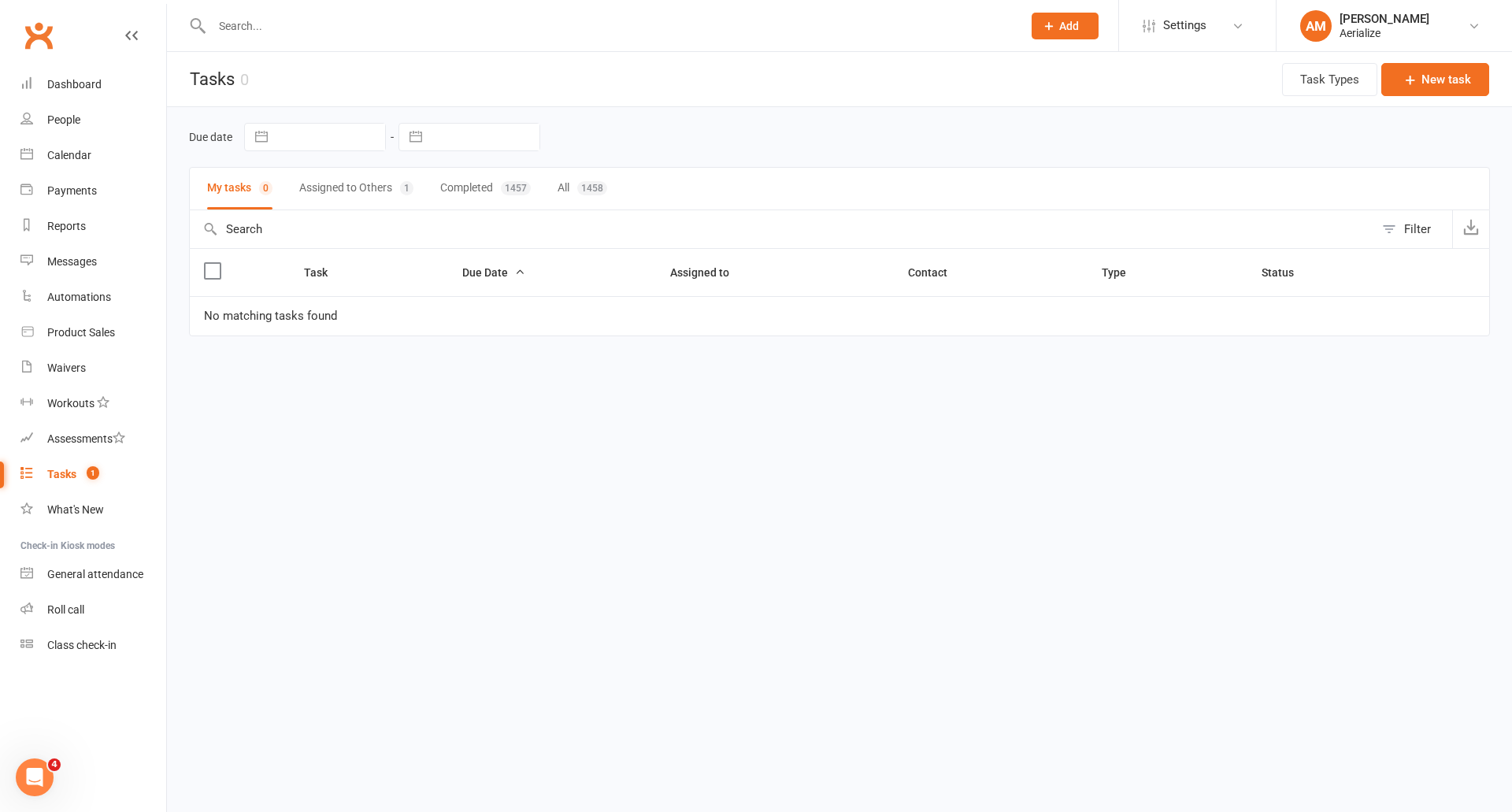
click at [333, 185] on button "Assigned to Others 1" at bounding box center [356, 188] width 114 height 42
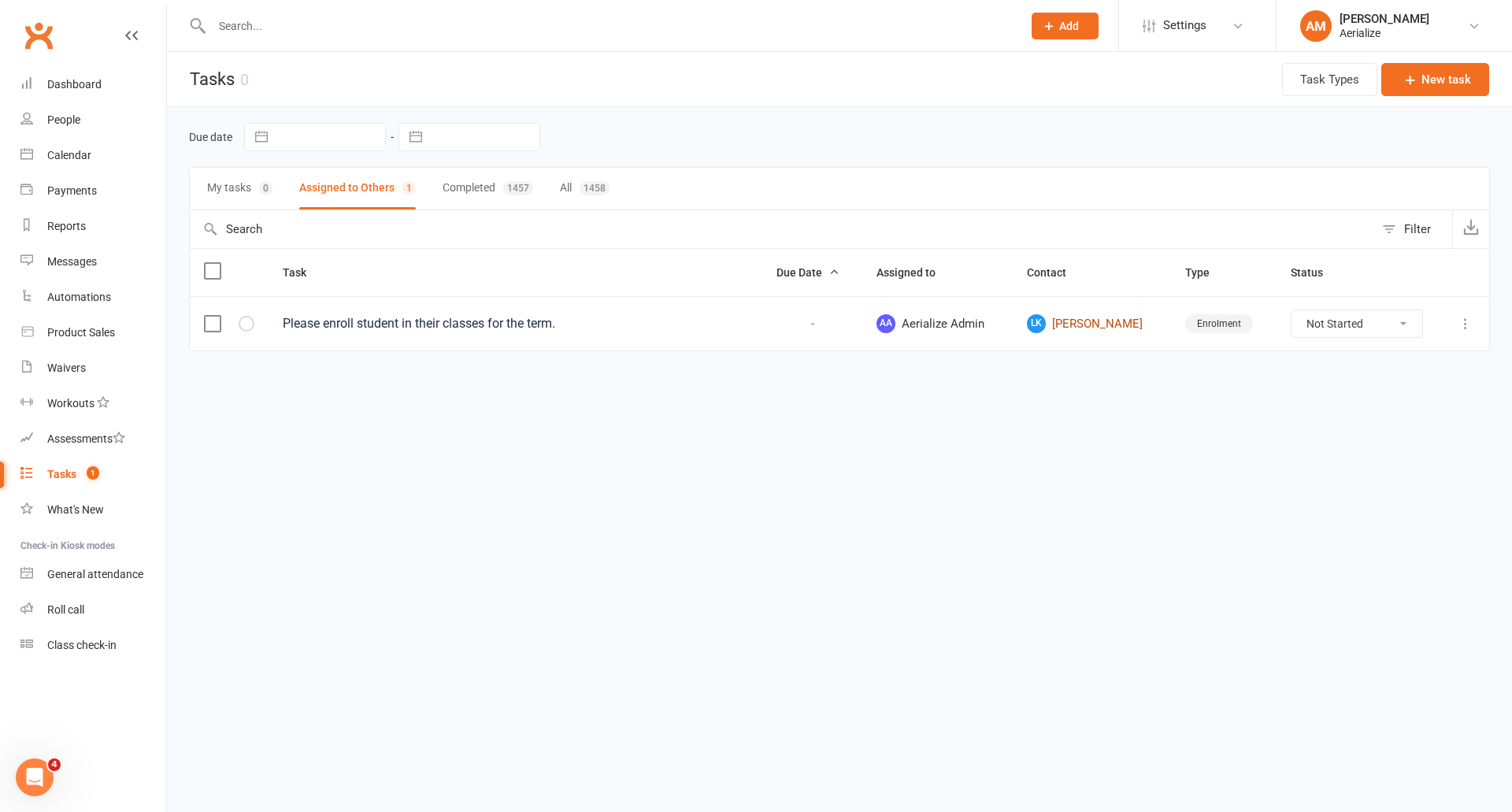
click at [1132, 322] on link "LK [PERSON_NAME]" at bounding box center [1091, 323] width 130 height 19
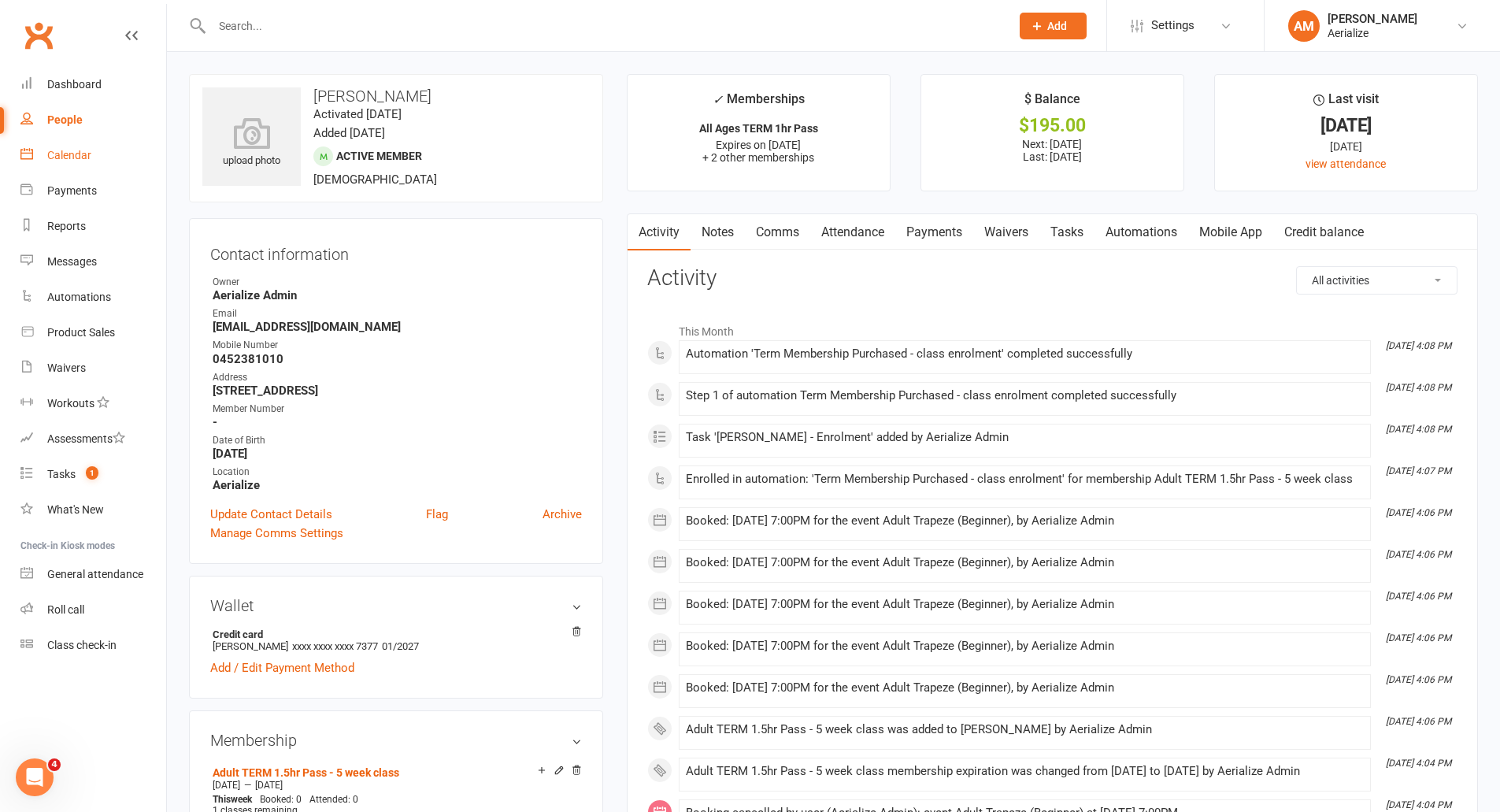
click at [81, 151] on div "Calendar" at bounding box center [69, 155] width 44 height 13
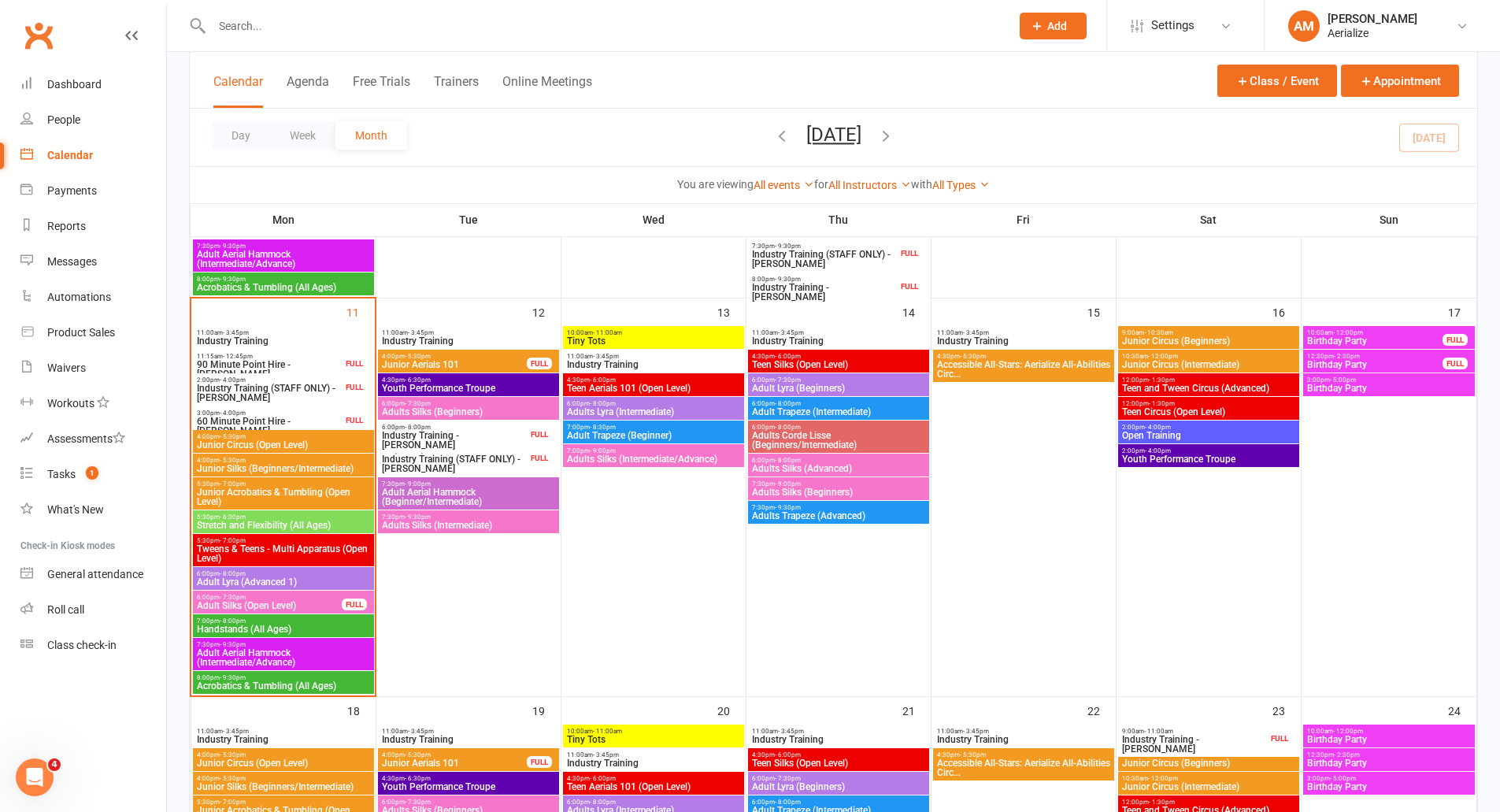
scroll to position [866, 0]
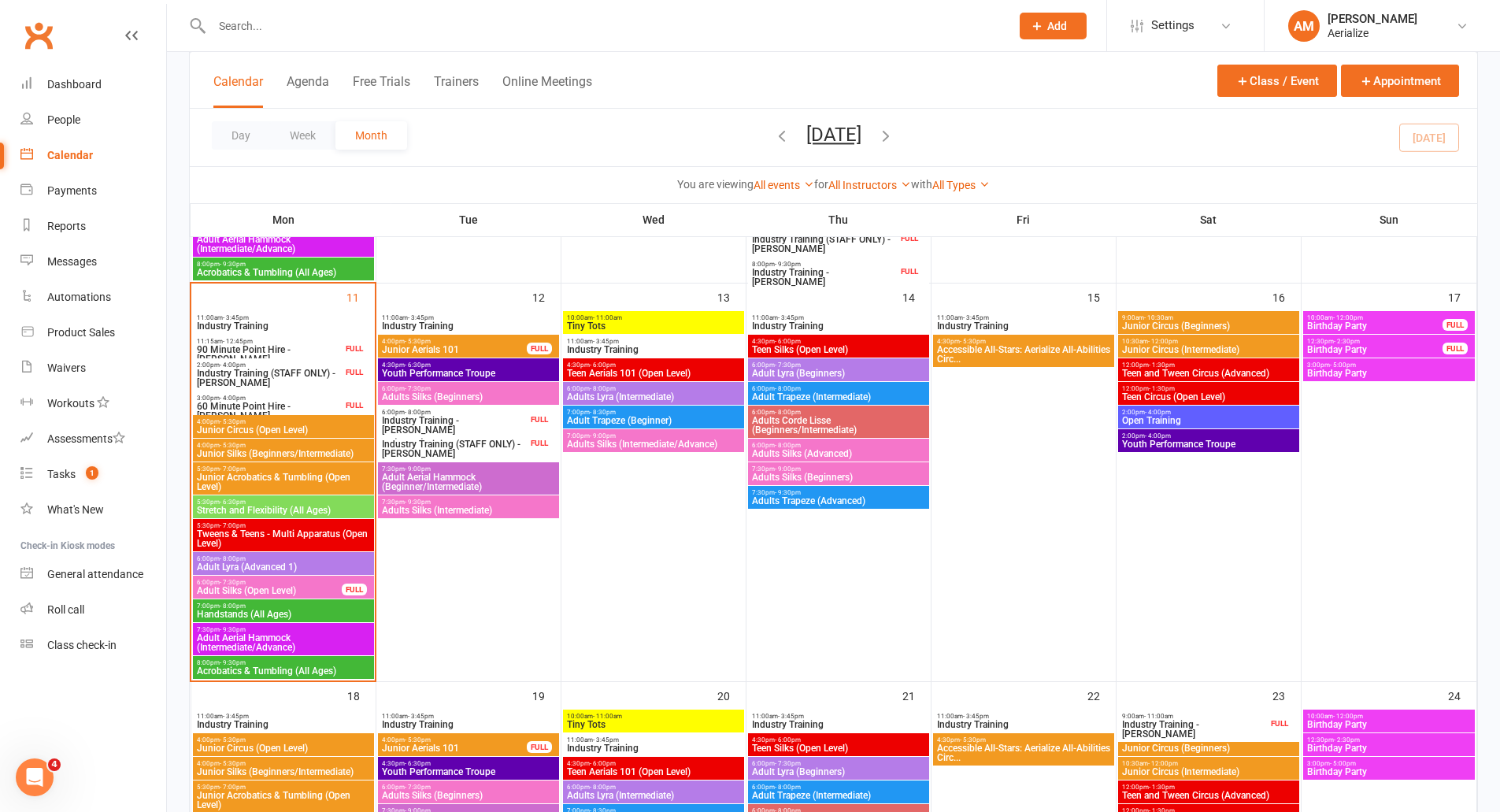
click at [289, 664] on span "8:00pm - 9:30pm" at bounding box center [283, 662] width 175 height 7
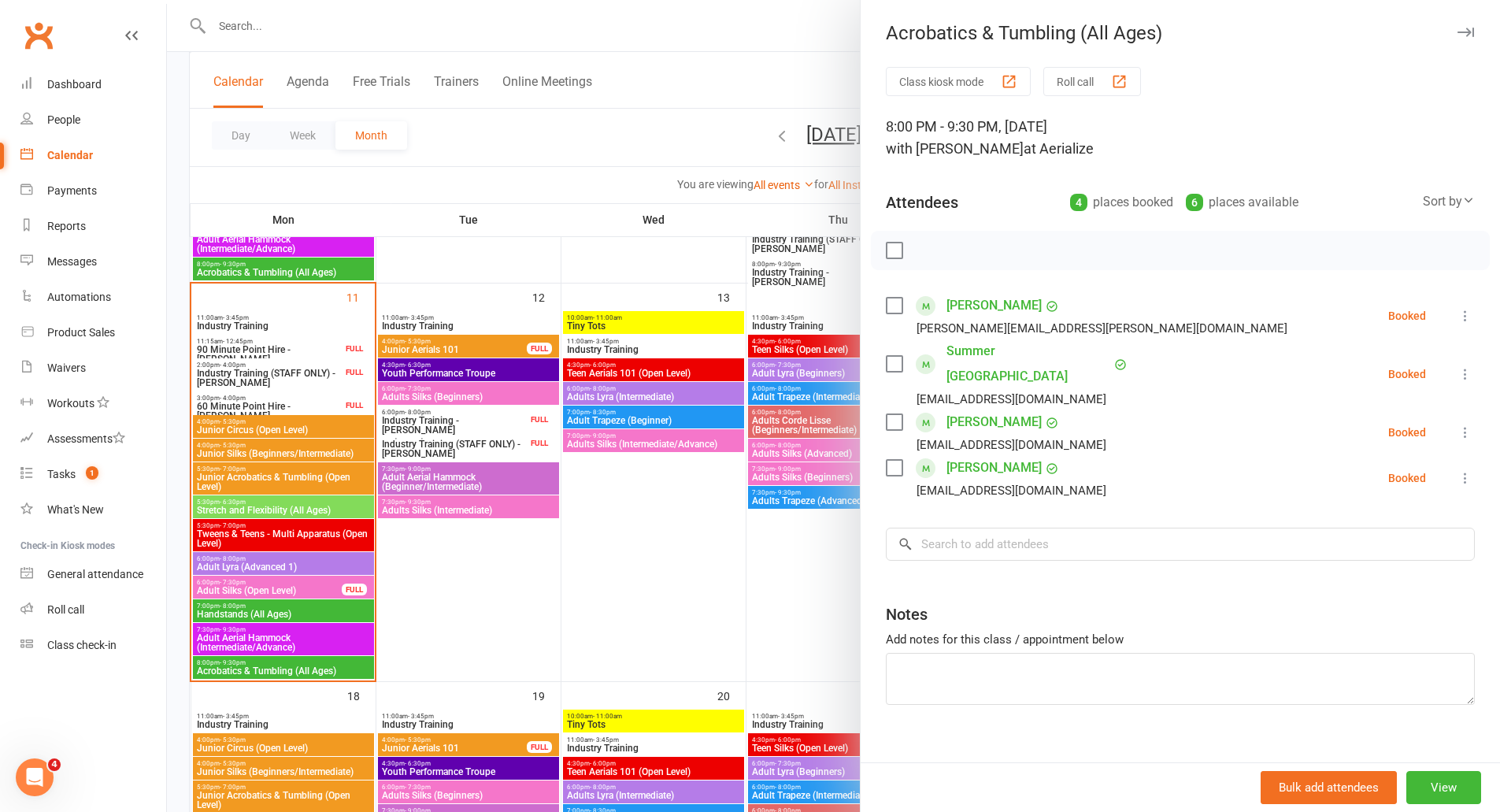
click at [386, 32] on div at bounding box center [833, 406] width 1333 height 812
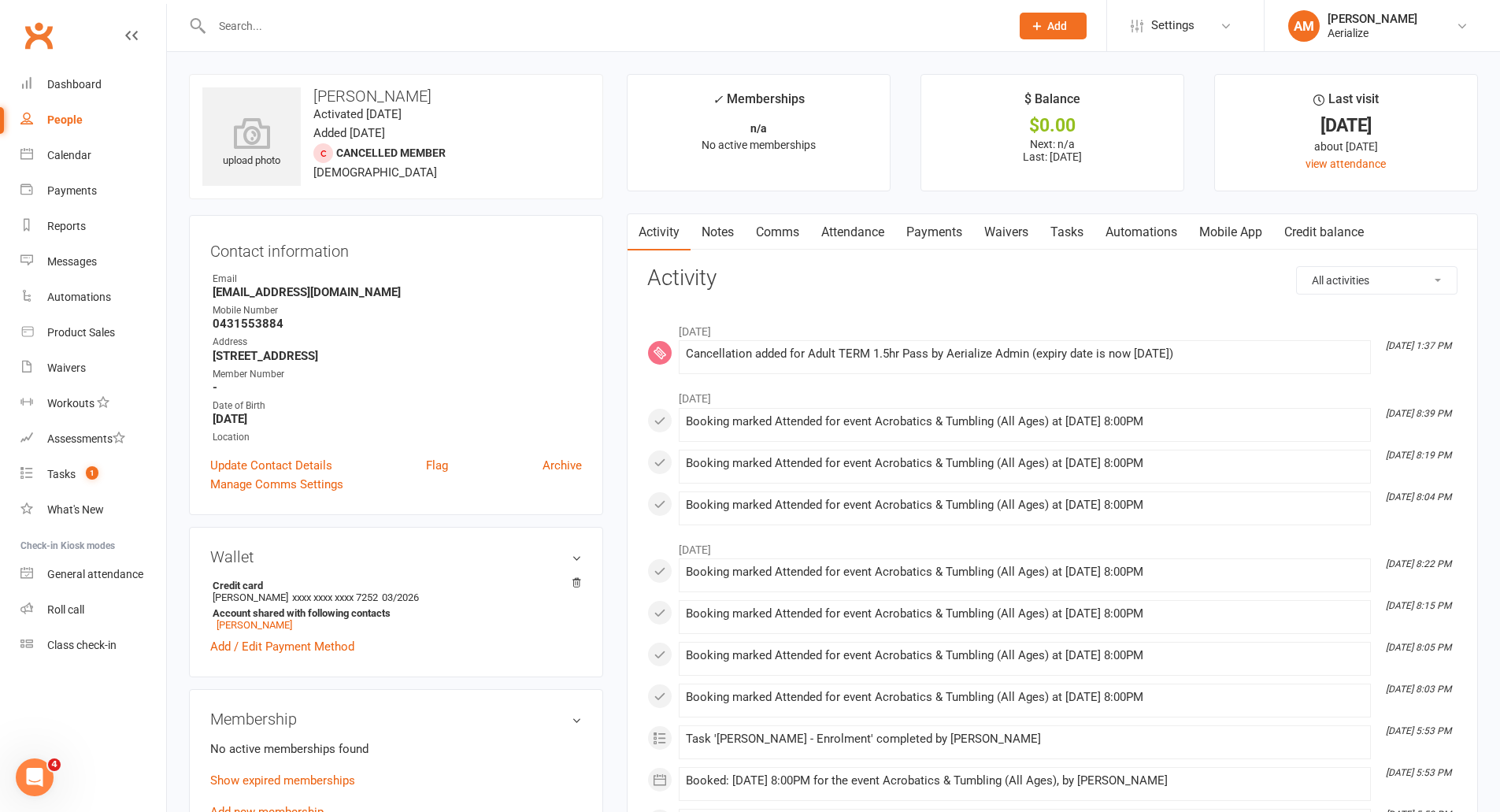
click at [1273, 234] on link "Mobile App" at bounding box center [1231, 232] width 85 height 36
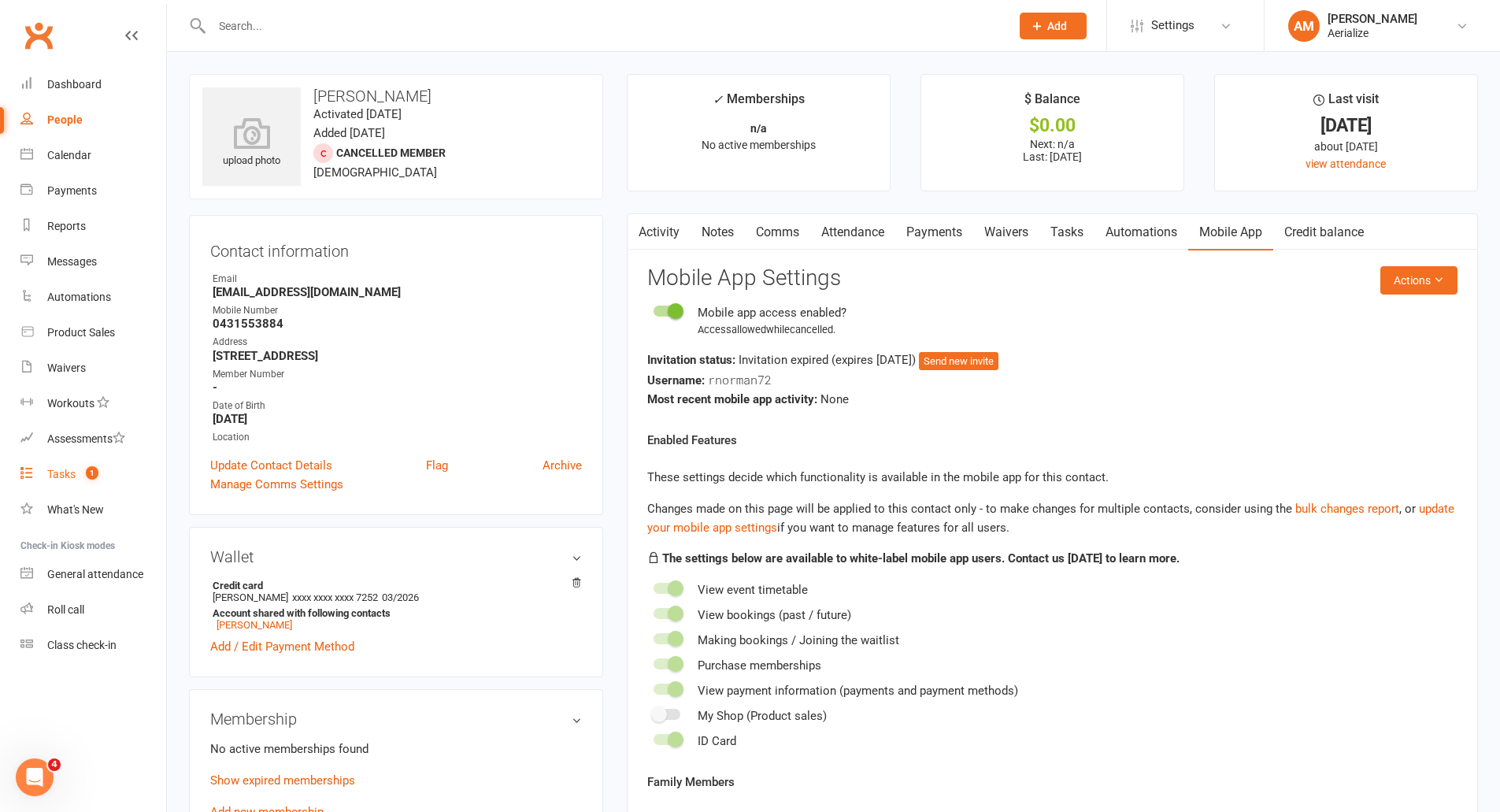
click at [65, 473] on div "Tasks" at bounding box center [61, 474] width 28 height 13
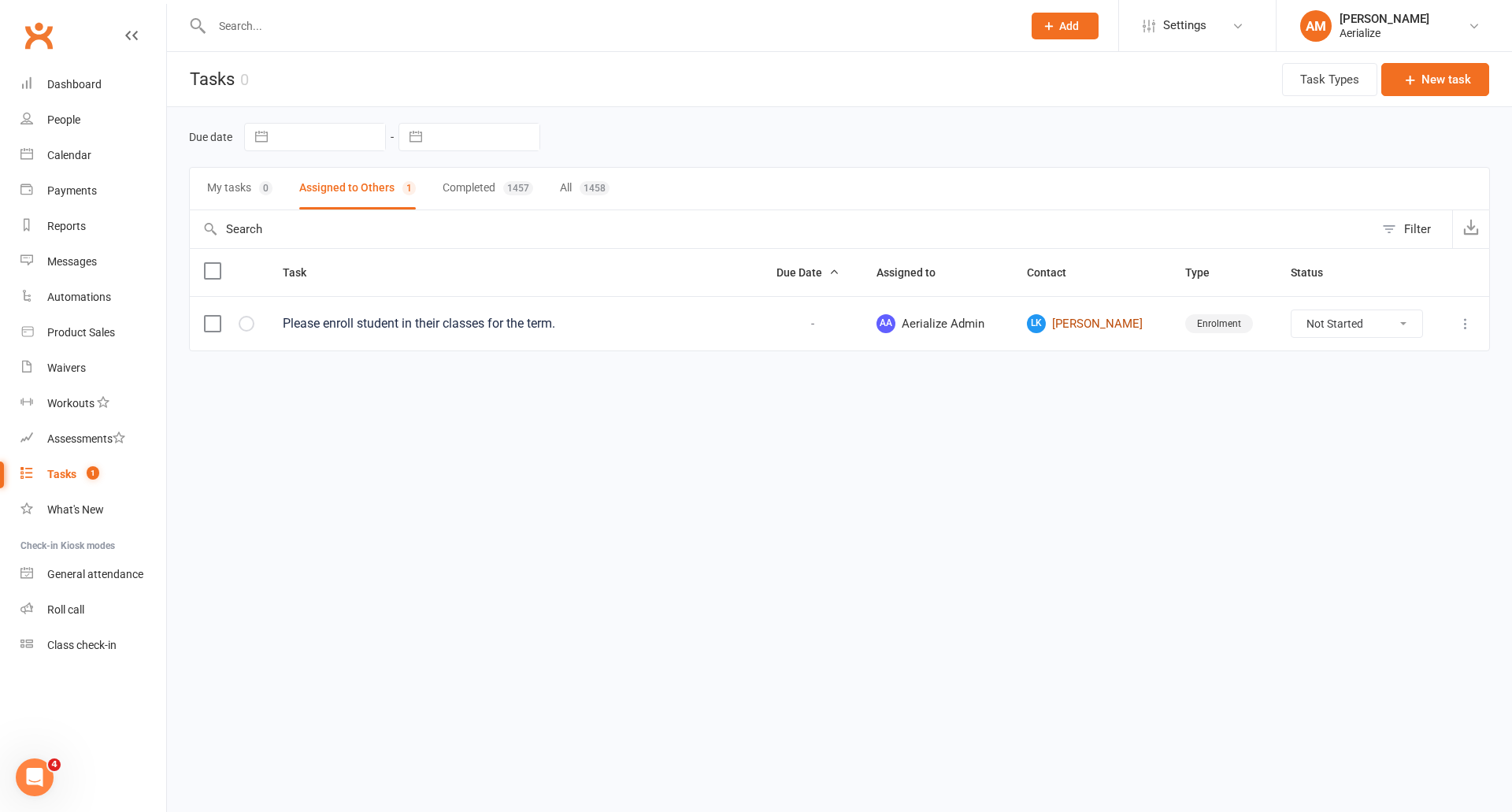
click at [1120, 328] on link "LK [PERSON_NAME]" at bounding box center [1091, 323] width 130 height 19
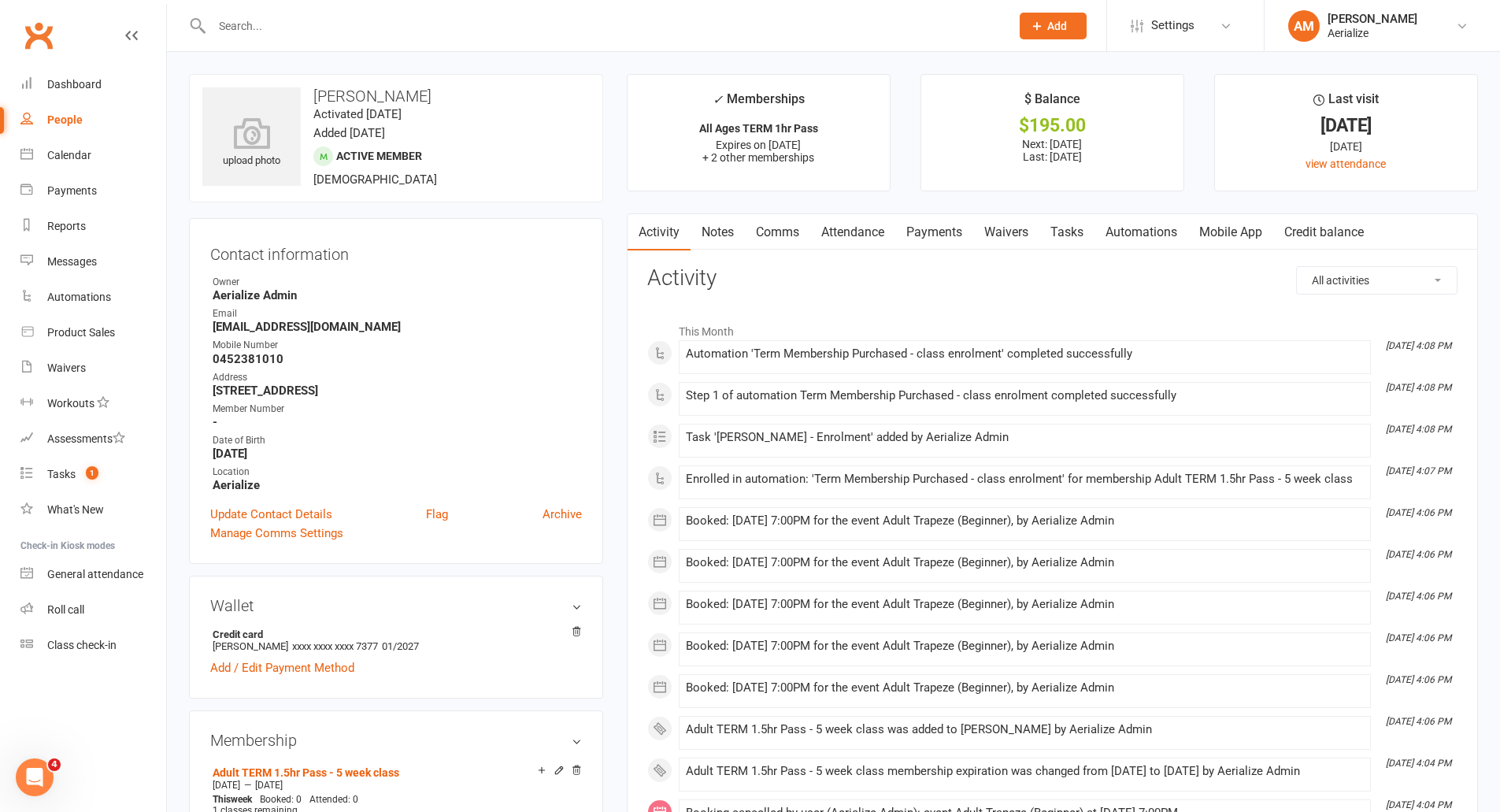
click at [865, 233] on link "Attendance" at bounding box center [853, 232] width 85 height 36
